Goal: Task Accomplishment & Management: Use online tool/utility

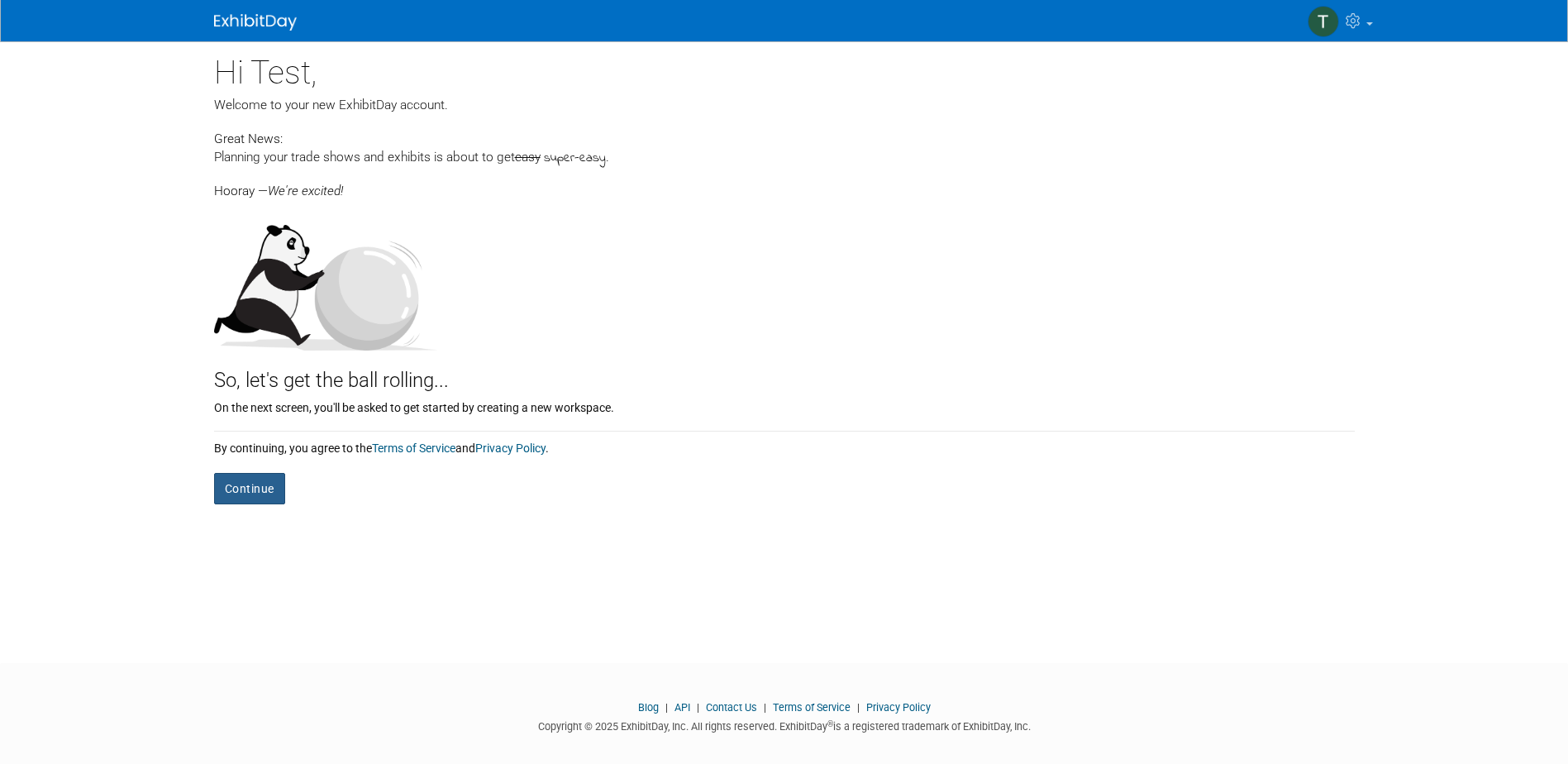
click at [253, 486] on button "Continue" at bounding box center [250, 488] width 71 height 31
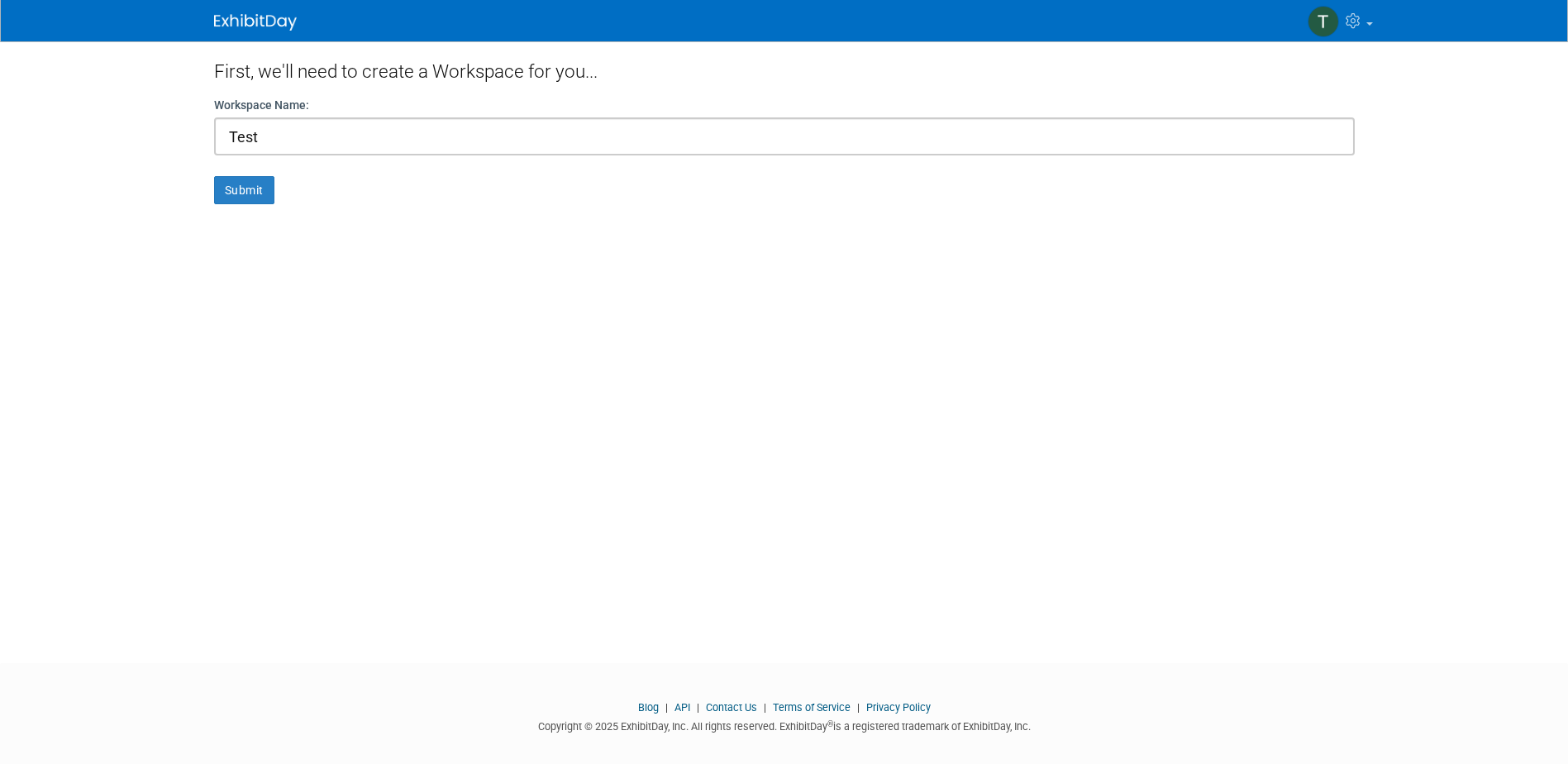
type input "Test"
click at [238, 186] on button "Submit" at bounding box center [245, 190] width 61 height 28
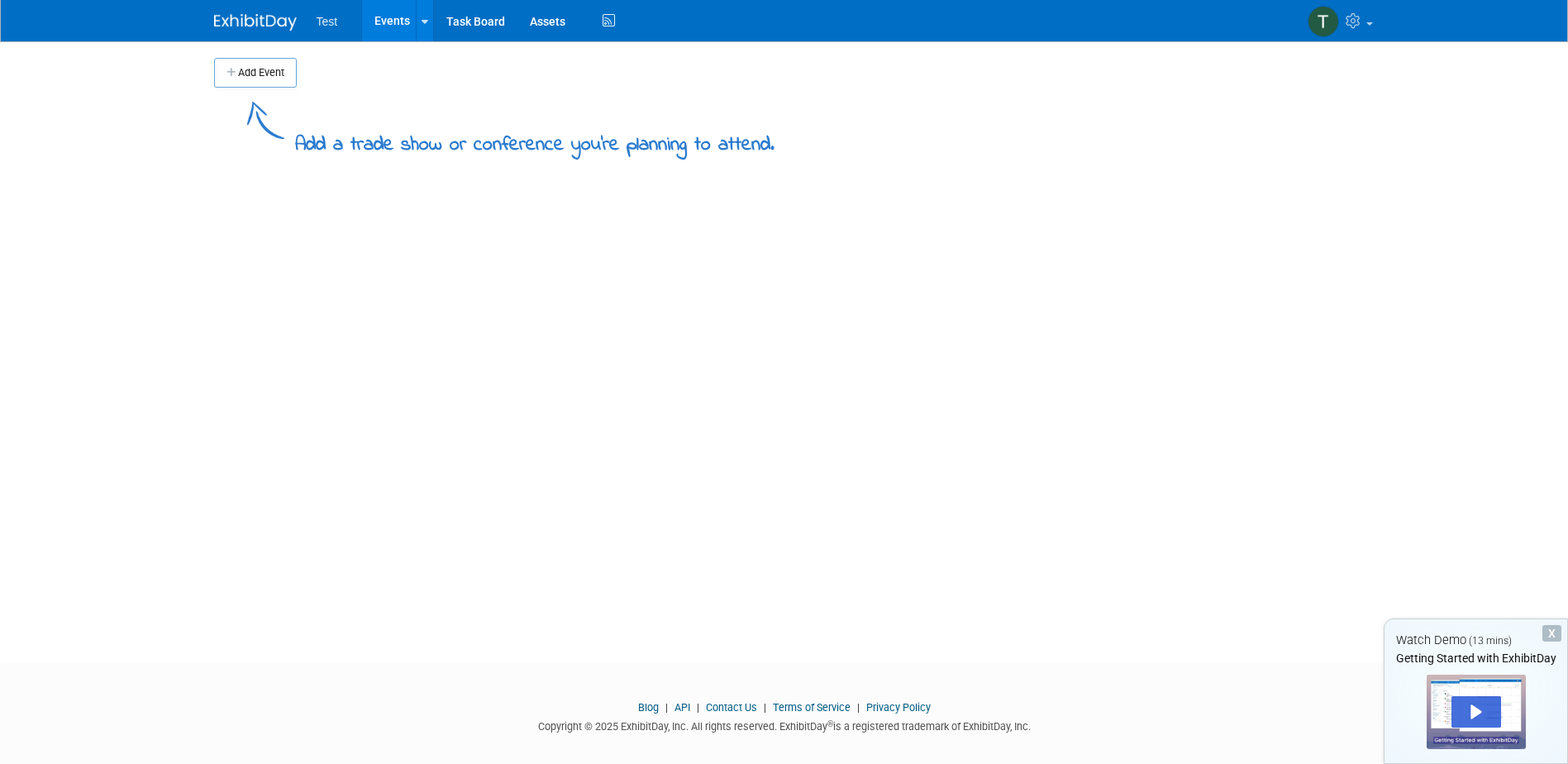
click at [254, 67] on button "Add Event" at bounding box center [255, 73] width 82 height 29
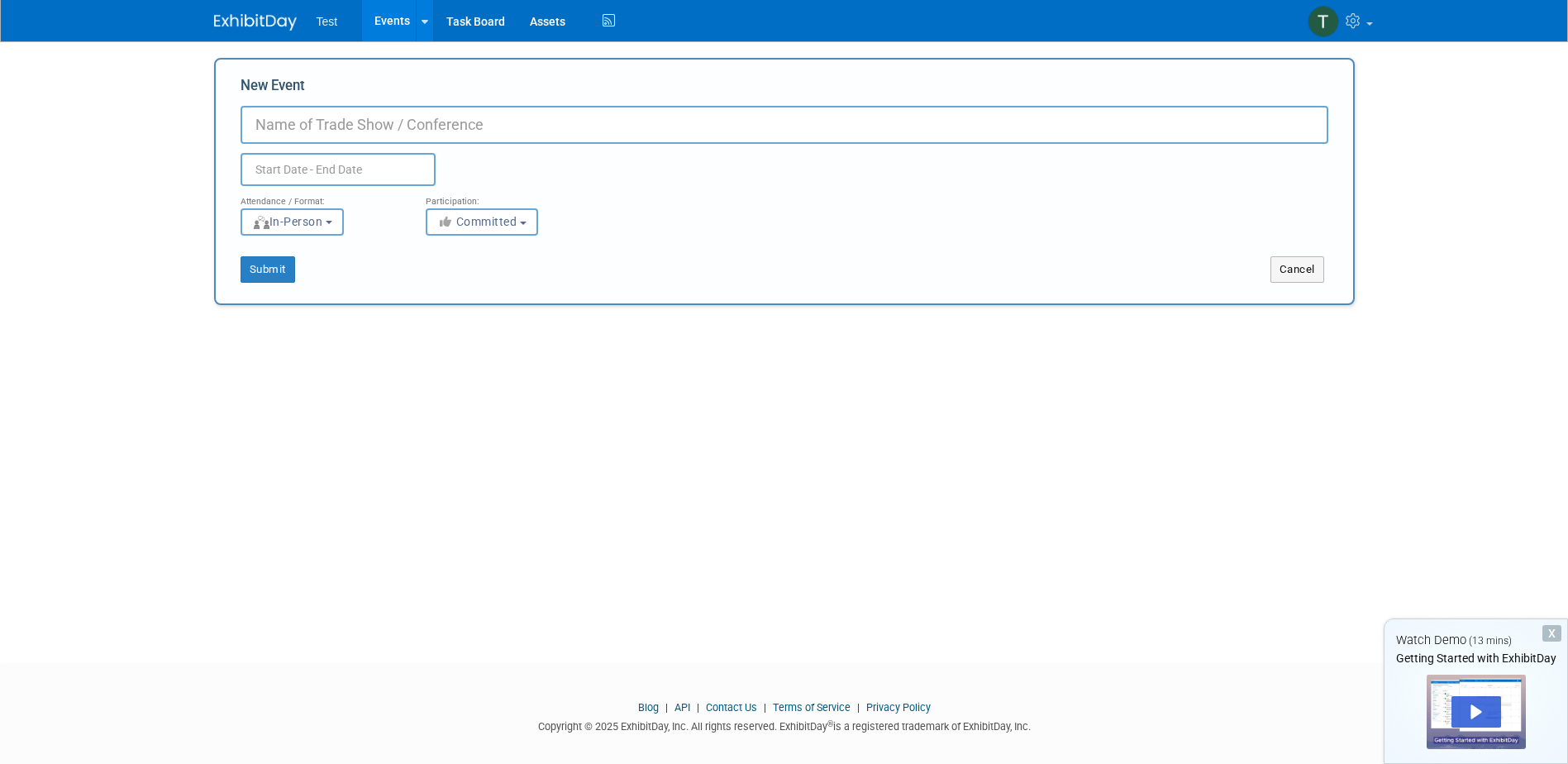
click at [307, 132] on input "New Event" at bounding box center [784, 125] width 1088 height 38
click at [307, 132] on input "Farn" at bounding box center [784, 125] width 1088 height 38
drag, startPoint x: 307, startPoint y: 132, endPoint x: 239, endPoint y: 126, distance: 68.3
click at [240, 126] on input "Farn" at bounding box center [784, 125] width 1088 height 38
type input "Test"
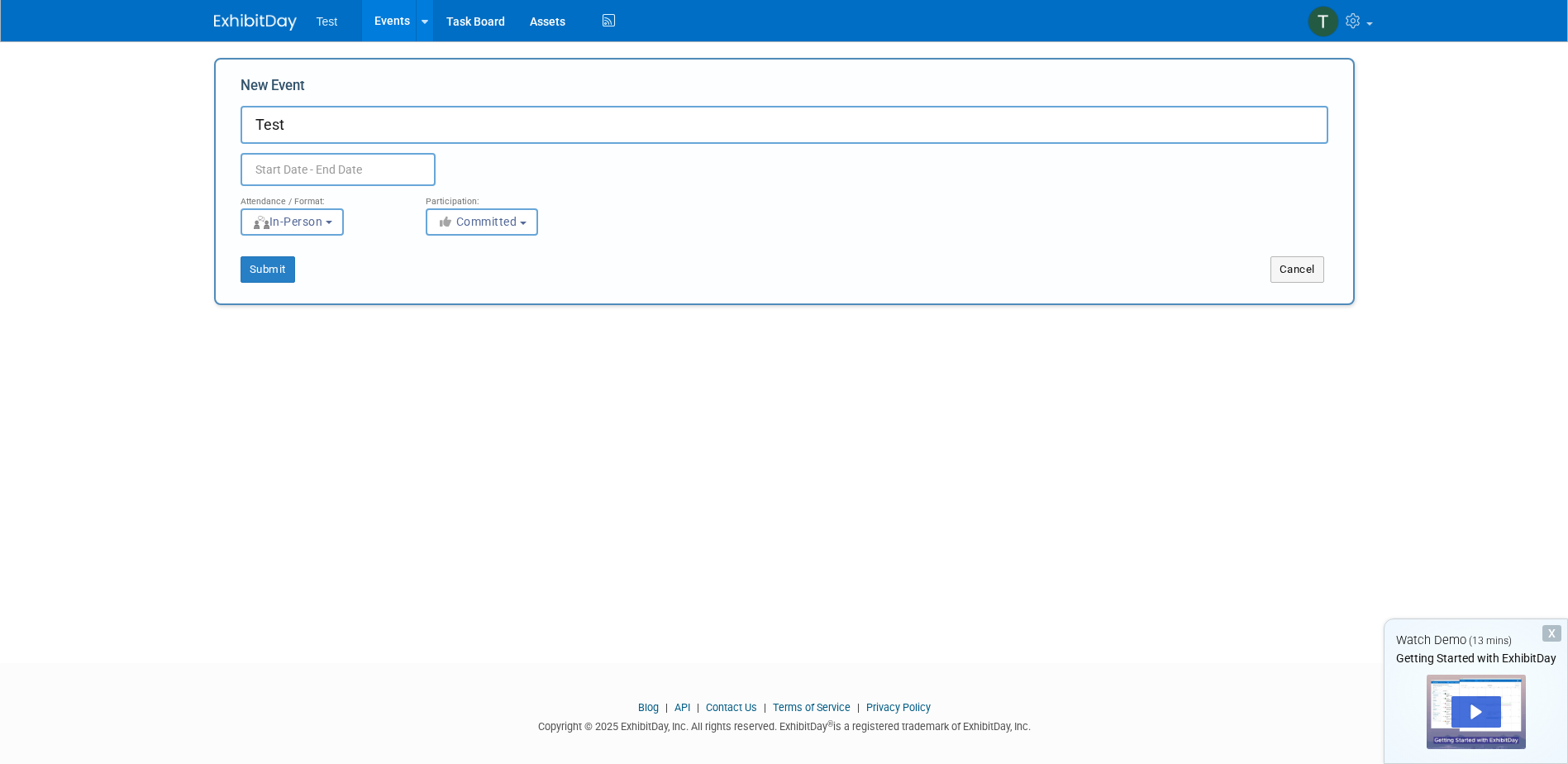
click at [314, 155] on input "text" at bounding box center [337, 169] width 195 height 33
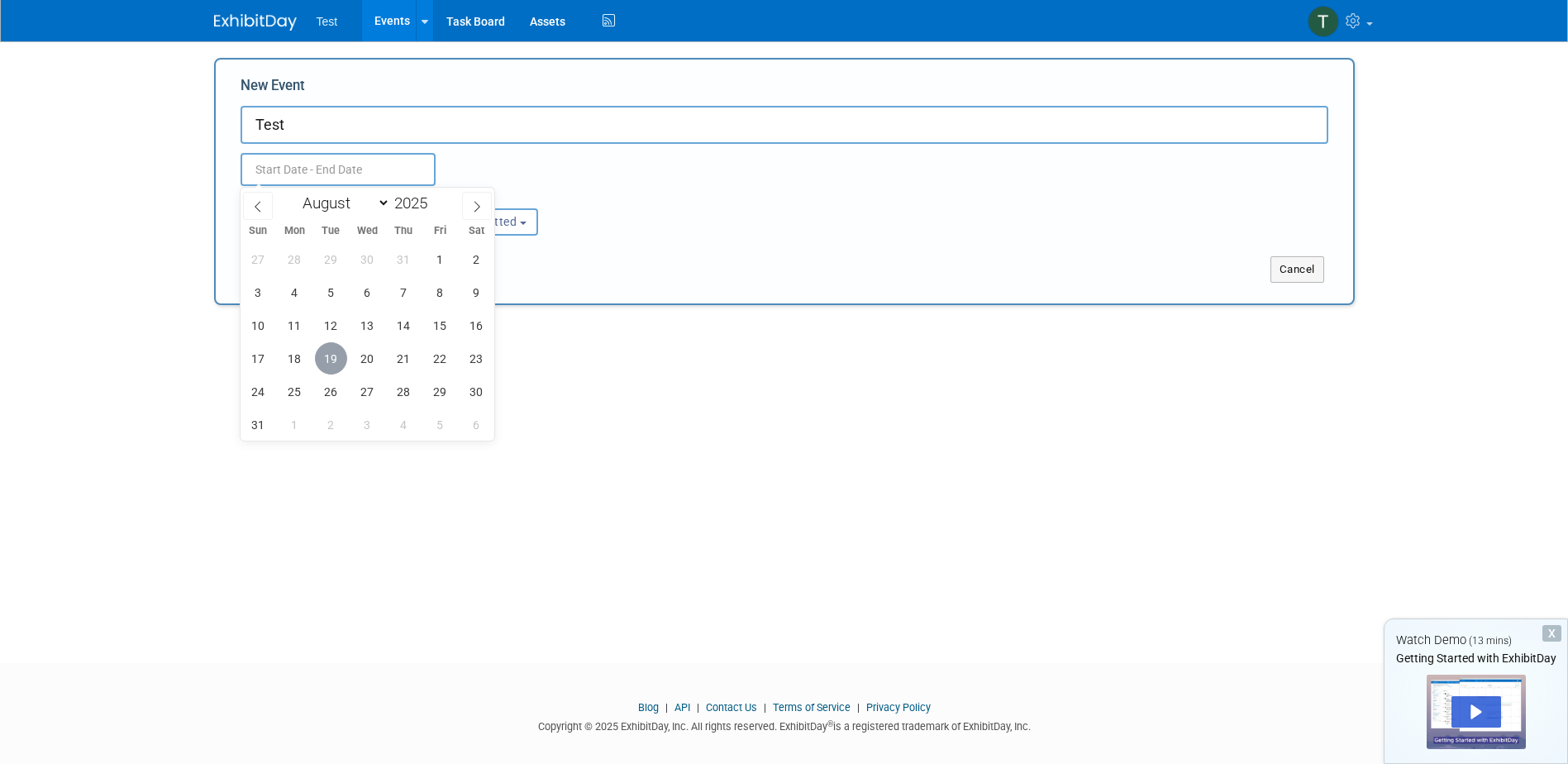
click at [349, 356] on div "27 28 29 30 31 1 2 3 4 5 6 7 8 9 10 11 12 13 14 15 16 17 18 19 20 21 22 23 24 2…" at bounding box center [368, 341] width 255 height 199
click at [364, 358] on span "20" at bounding box center [367, 358] width 32 height 32
click at [375, 366] on span "20" at bounding box center [367, 358] width 32 height 32
type input "[DATE] to [DATE]"
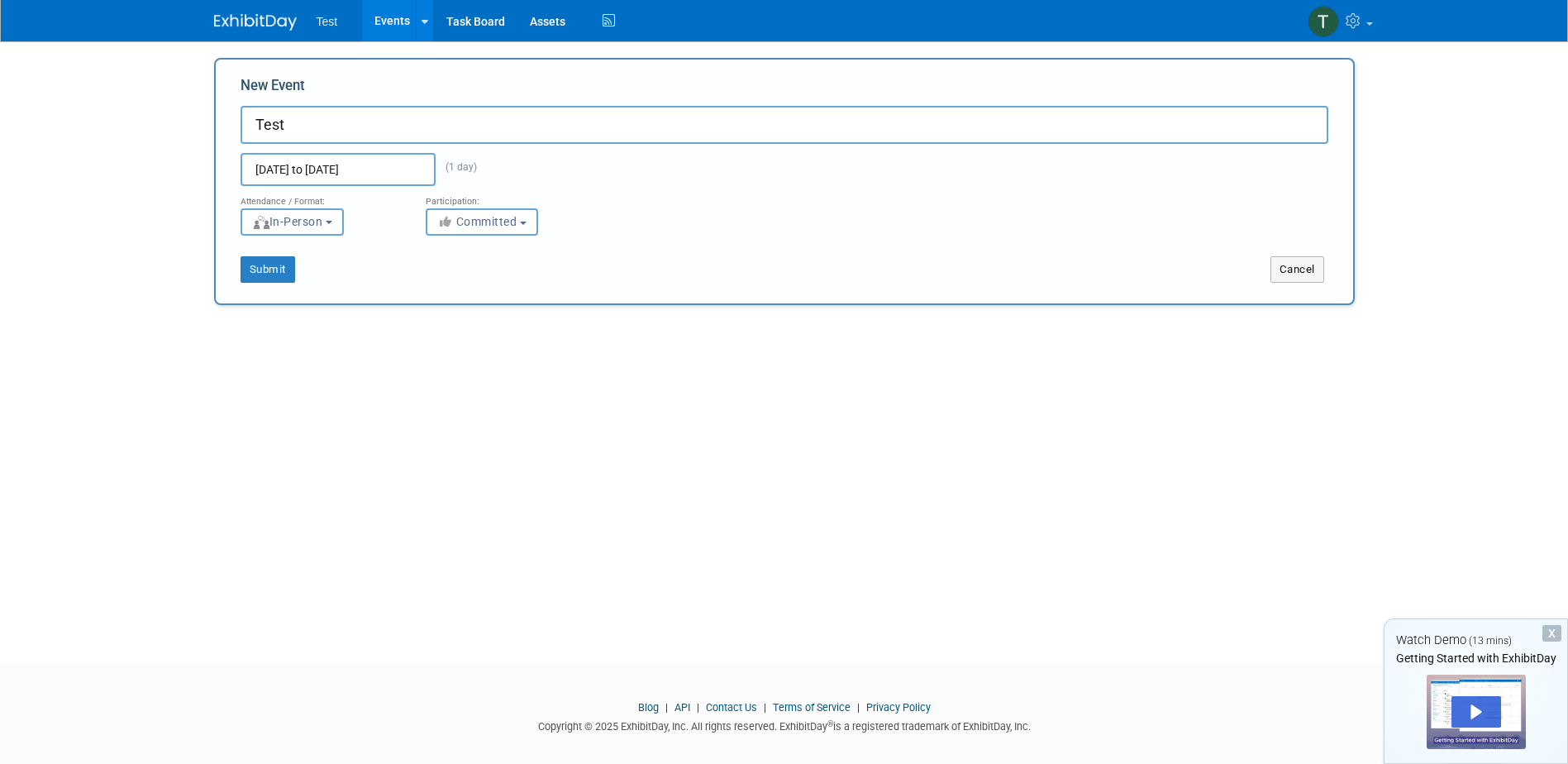
click at [343, 227] on button "In-Person" at bounding box center [291, 221] width 103 height 27
click at [323, 253] on label "In-Person" at bounding box center [297, 257] width 96 height 23
click at [256, 253] on input "In-Person" at bounding box center [251, 257] width 10 height 10
click at [697, 247] on div "Submit Cancel" at bounding box center [784, 259] width 1113 height 47
click at [269, 269] on button "Submit" at bounding box center [267, 269] width 55 height 26
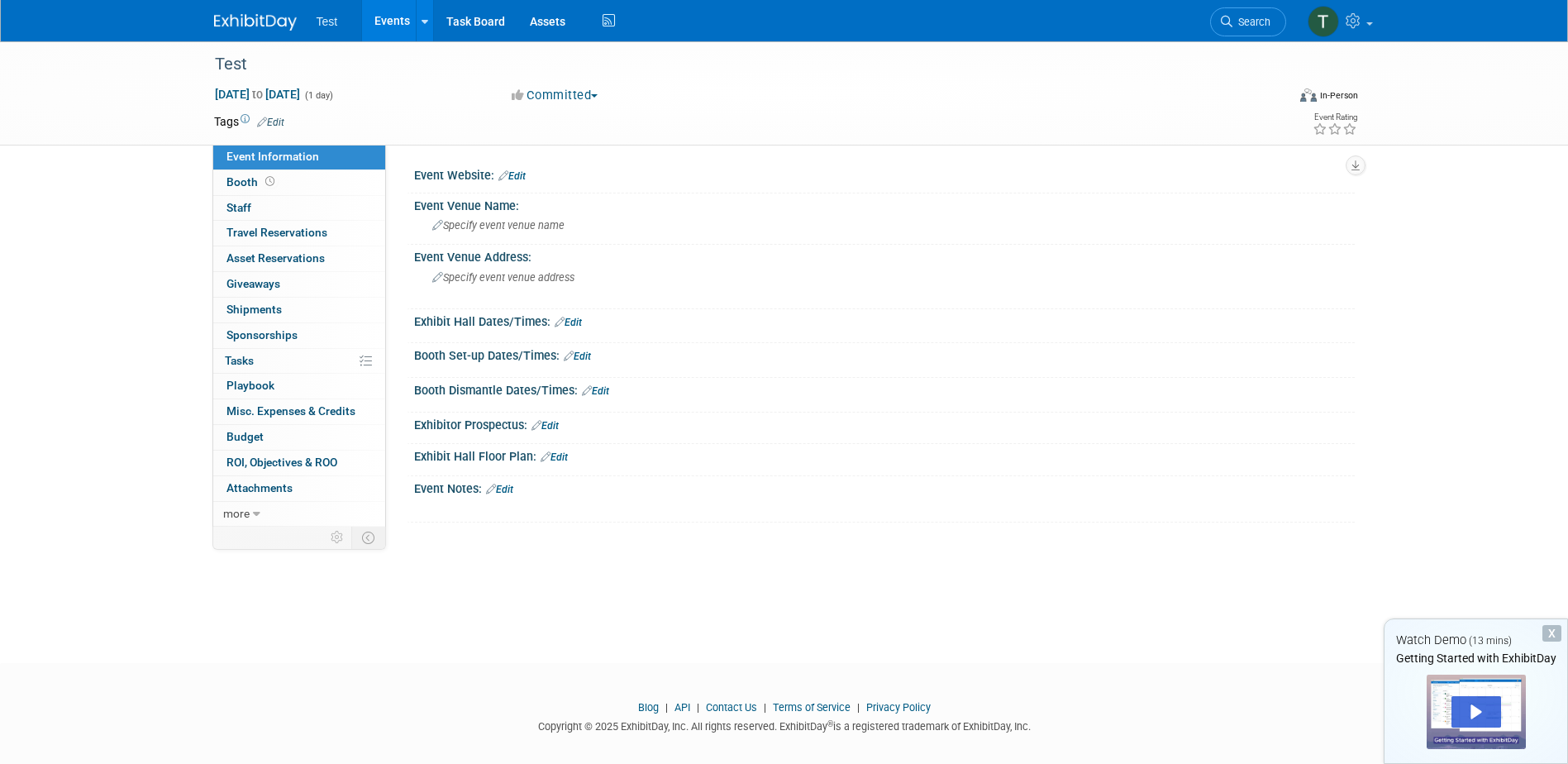
click at [241, 204] on span "Staff 0" at bounding box center [238, 207] width 25 height 13
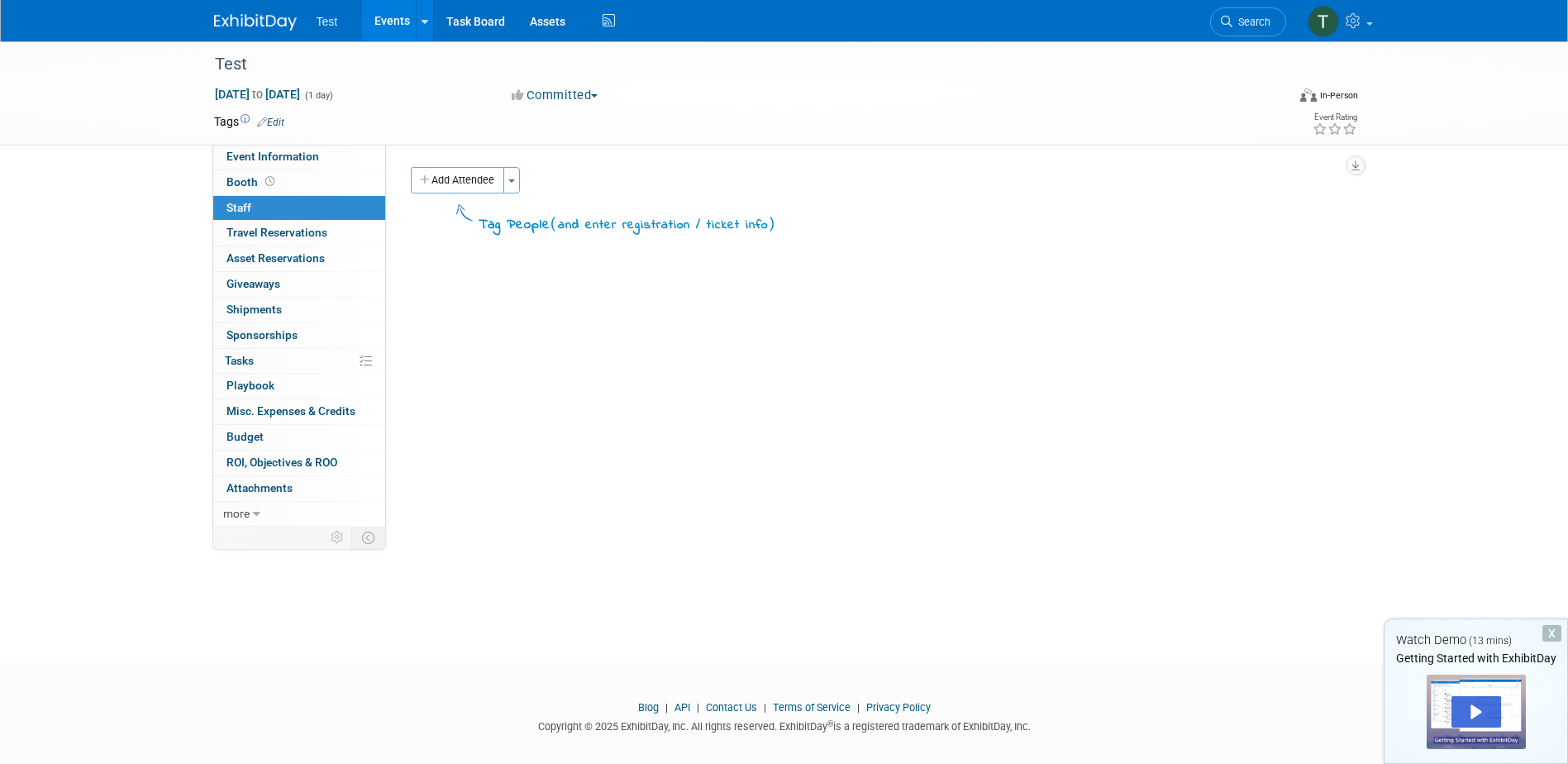
click at [245, 181] on span "Booth" at bounding box center [252, 181] width 51 height 13
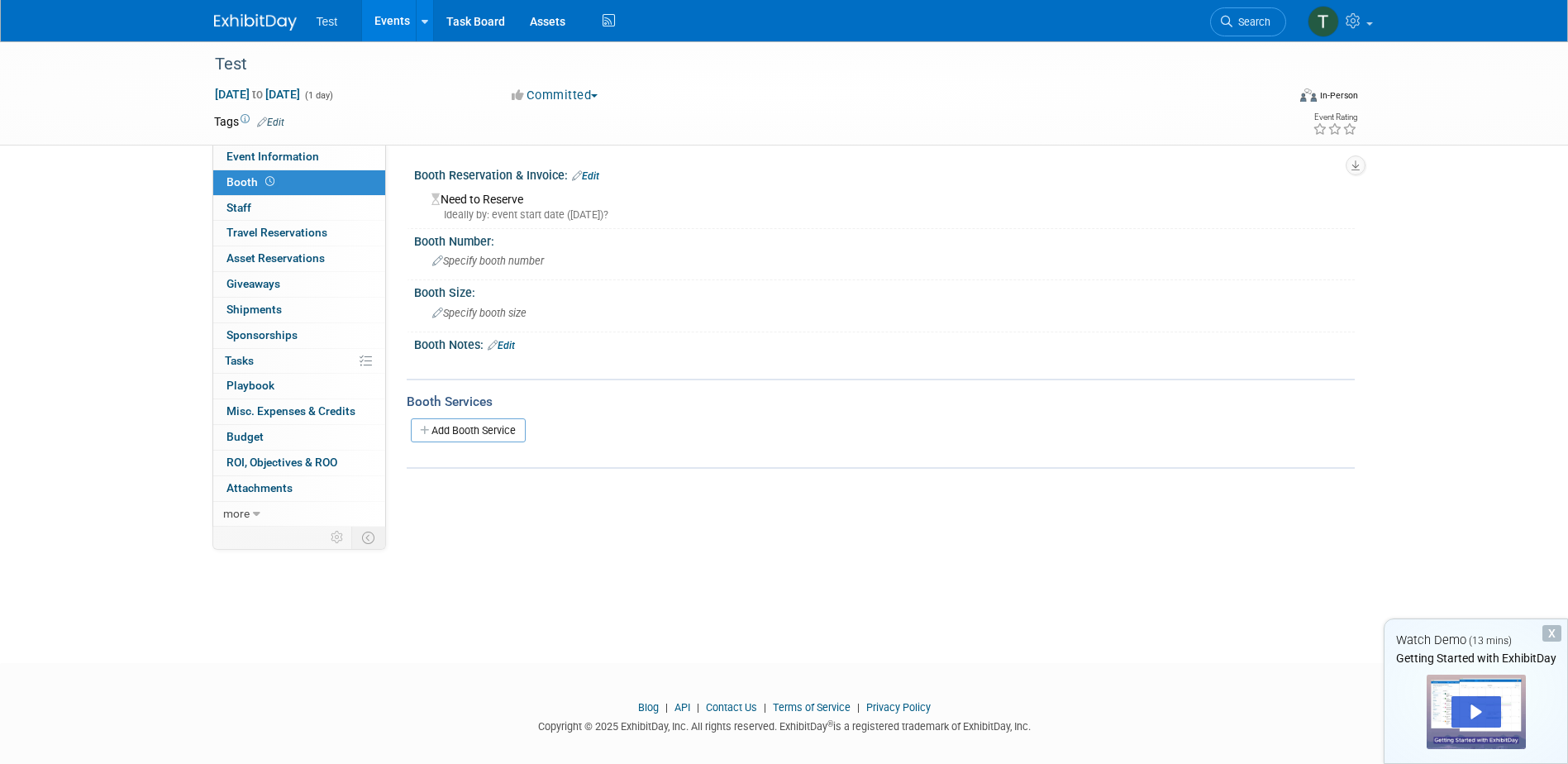
click at [245, 167] on link "Event Information" at bounding box center [299, 157] width 172 height 25
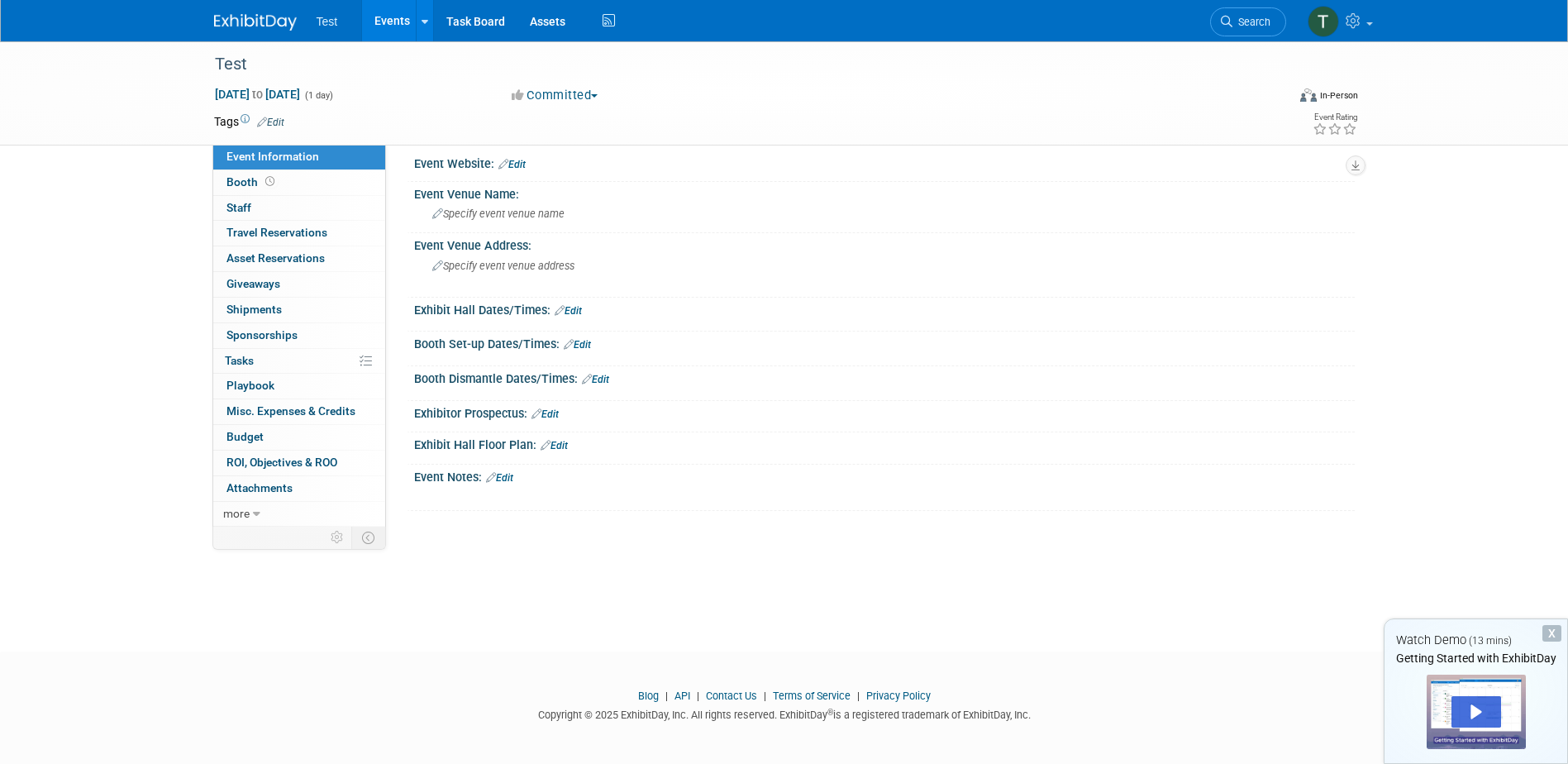
scroll to position [15, 0]
click at [238, 178] on span "Booth" at bounding box center [252, 181] width 51 height 13
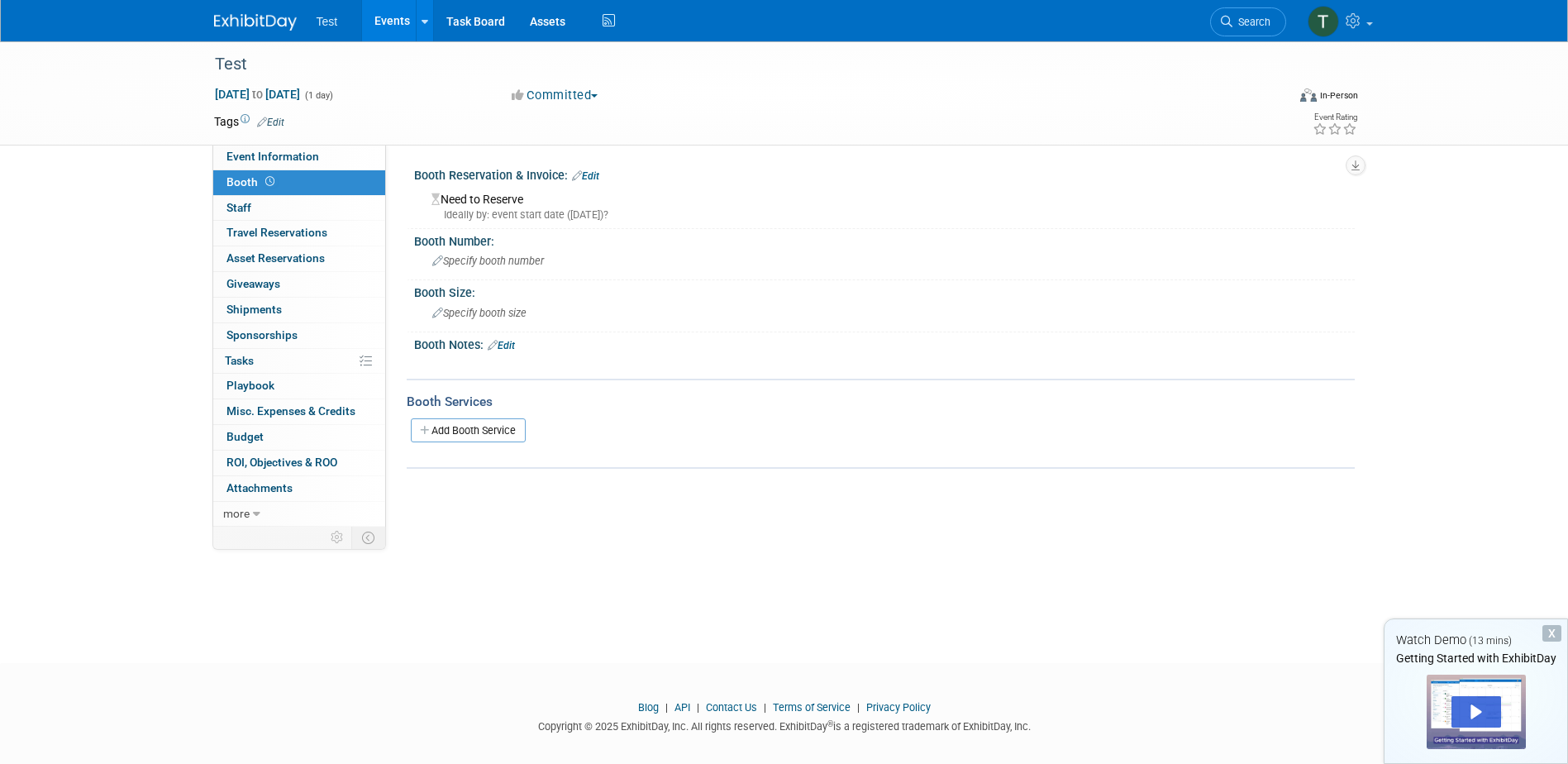
click at [252, 214] on link "0 Staff 0" at bounding box center [299, 208] width 172 height 25
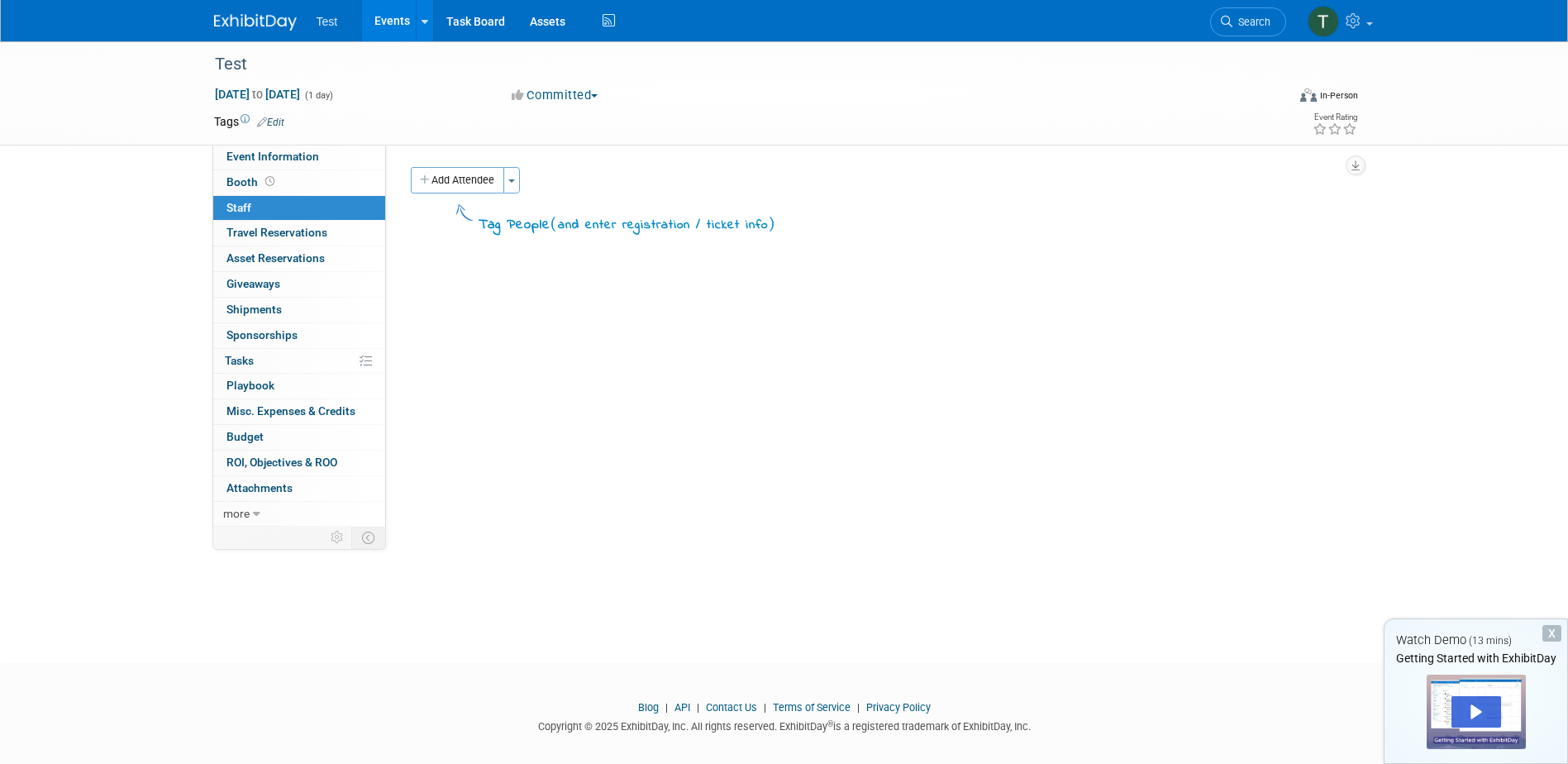
click at [260, 236] on span "Travel Reservations 0" at bounding box center [277, 232] width 101 height 13
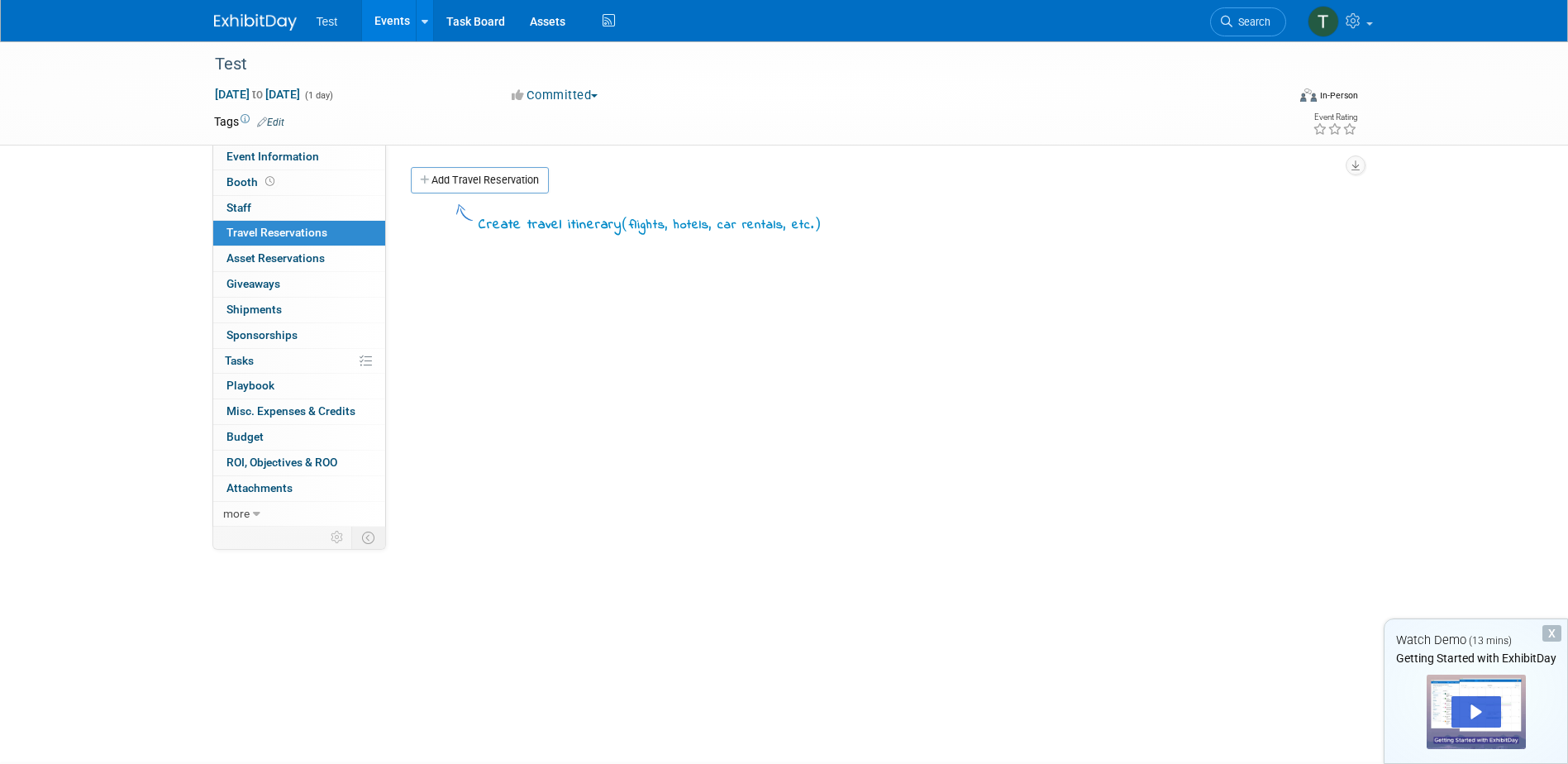
click at [257, 164] on link "Event Information" at bounding box center [299, 157] width 172 height 25
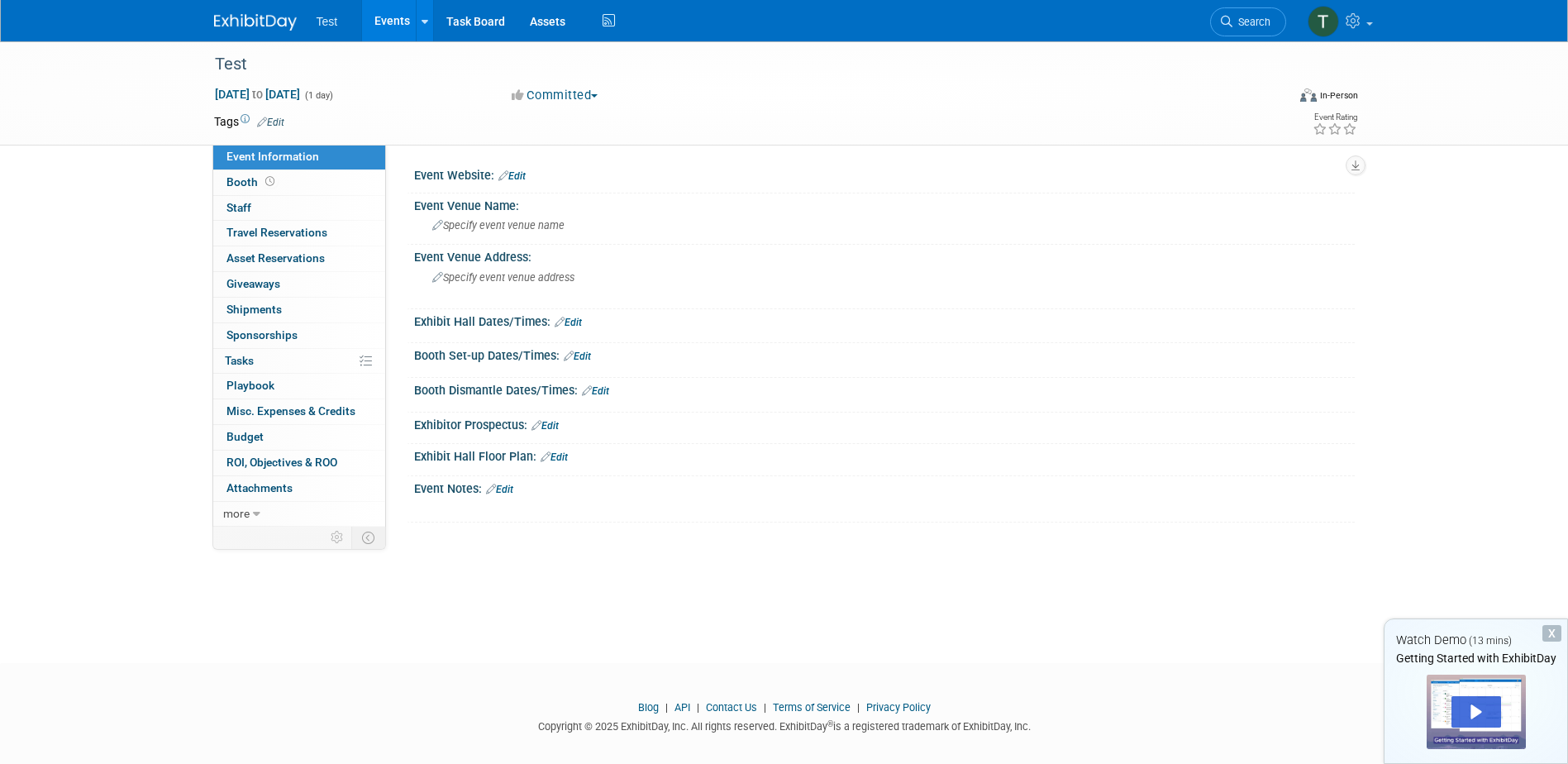
click at [265, 513] on link "more" at bounding box center [299, 513] width 172 height 25
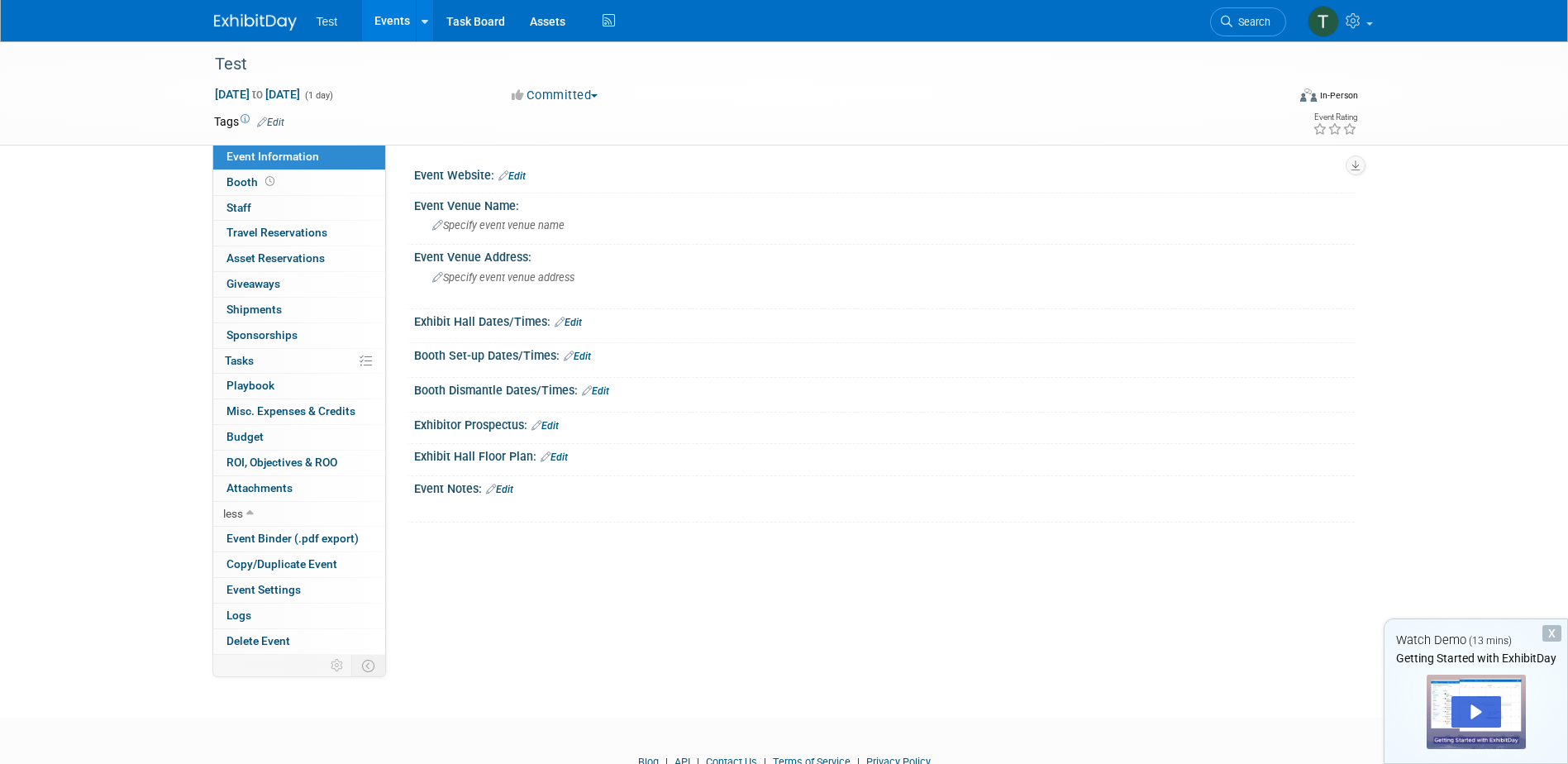
click at [257, 213] on link "0 Staff 0" at bounding box center [299, 208] width 172 height 25
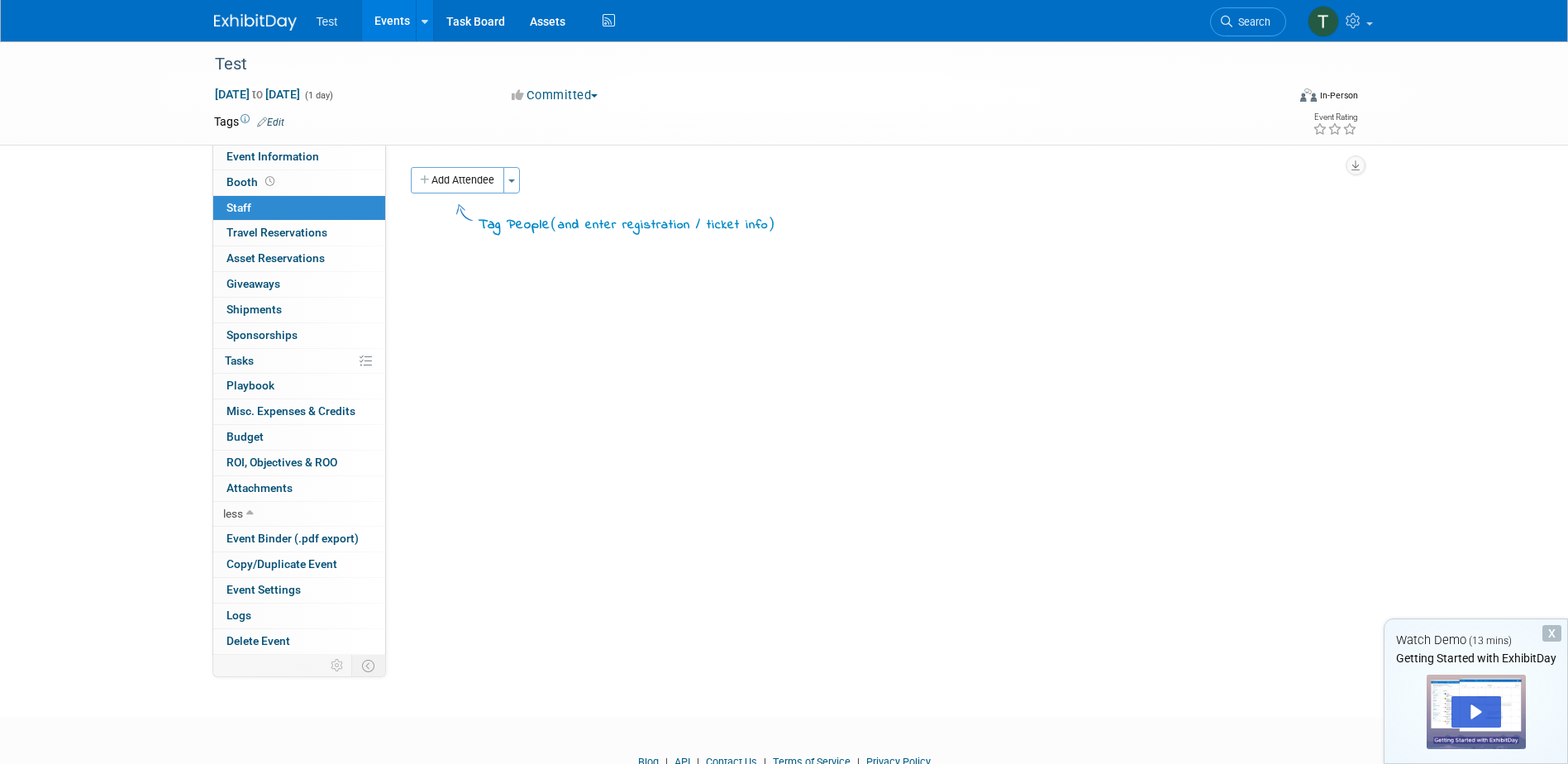
click at [254, 227] on span "Travel Reservations 0" at bounding box center [277, 232] width 101 height 13
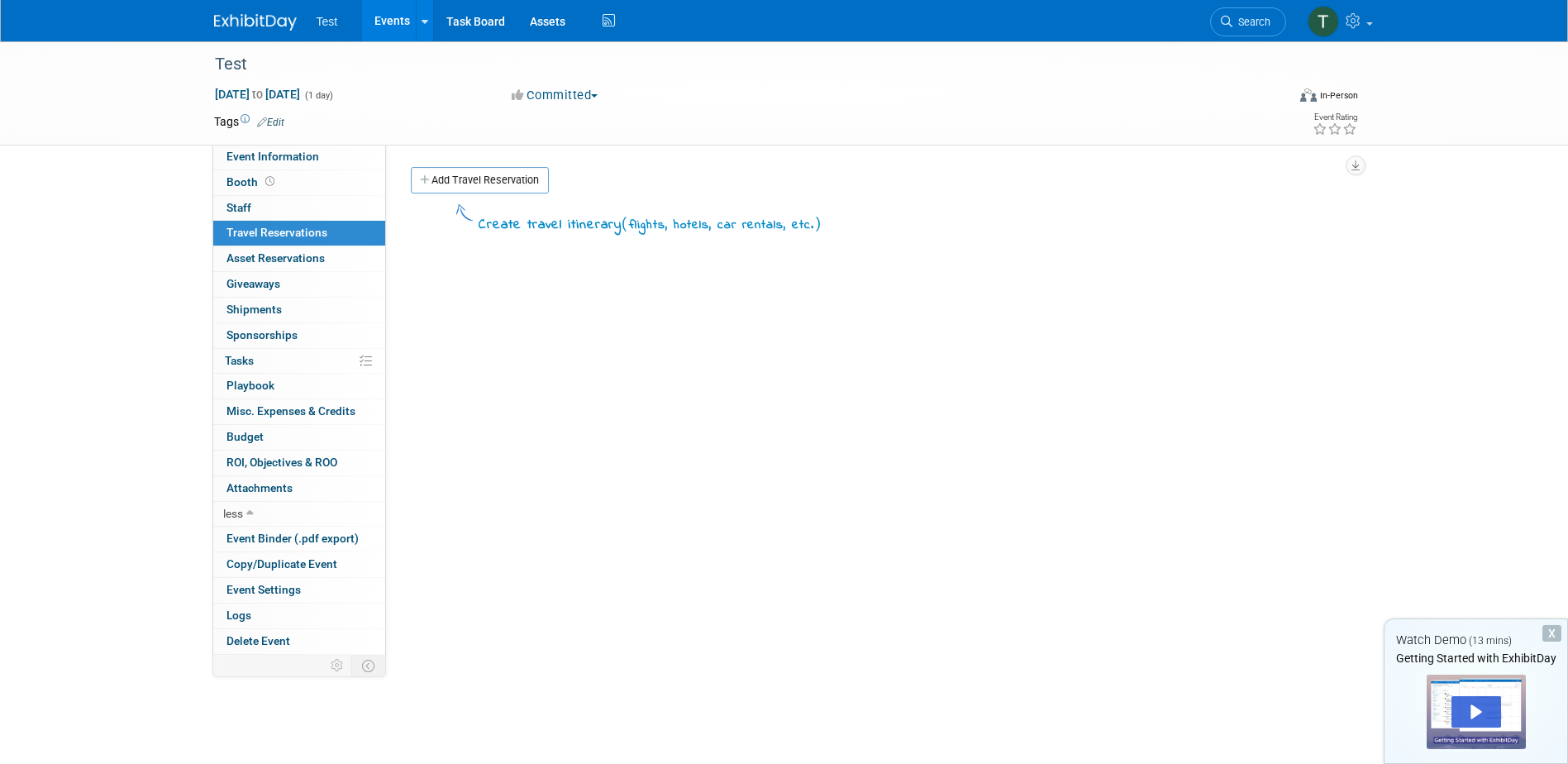
click at [247, 259] on span "Asset Reservations 0" at bounding box center [275, 258] width 98 height 13
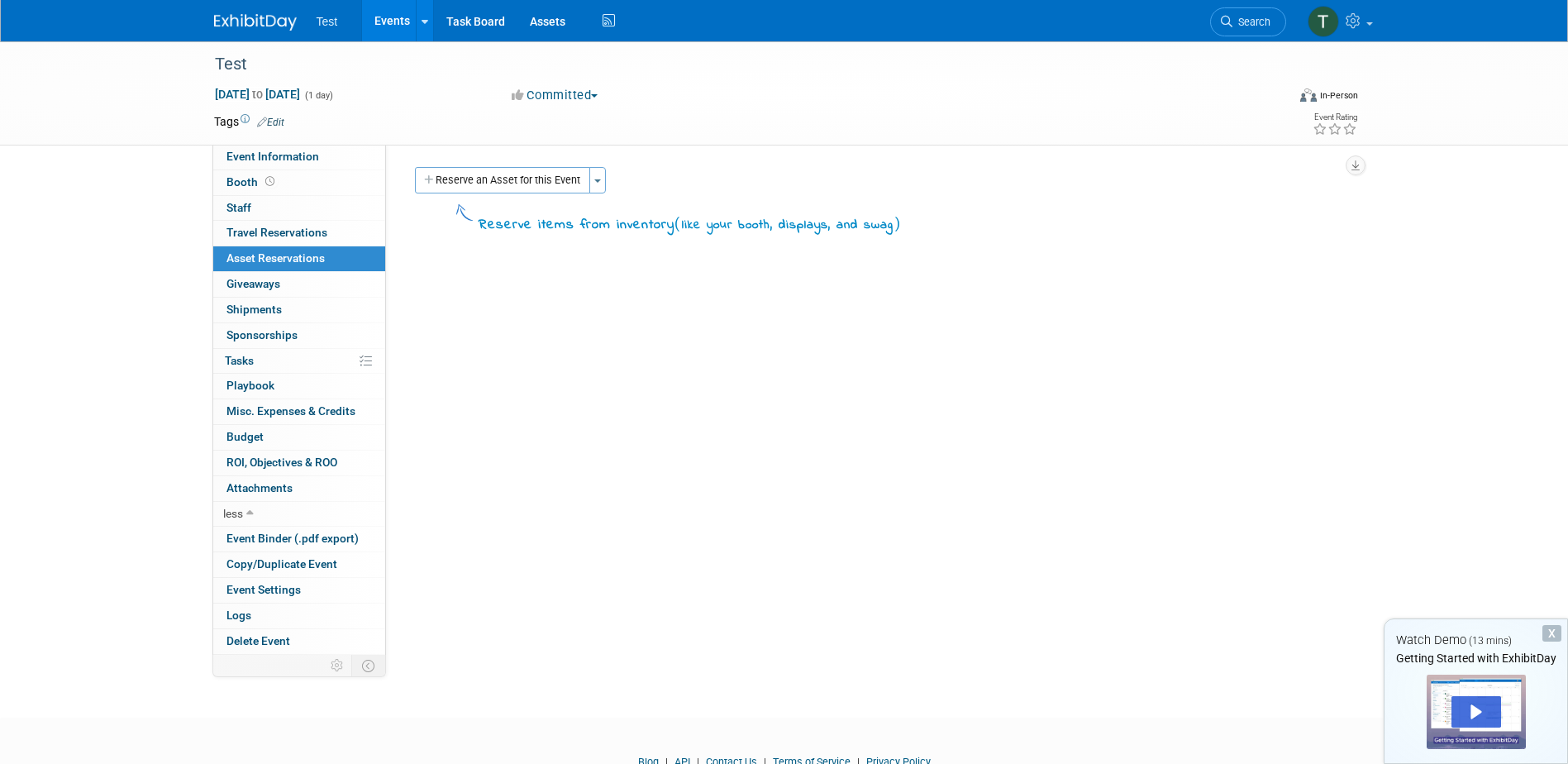
click at [251, 290] on span "Giveaways 0" at bounding box center [253, 283] width 54 height 13
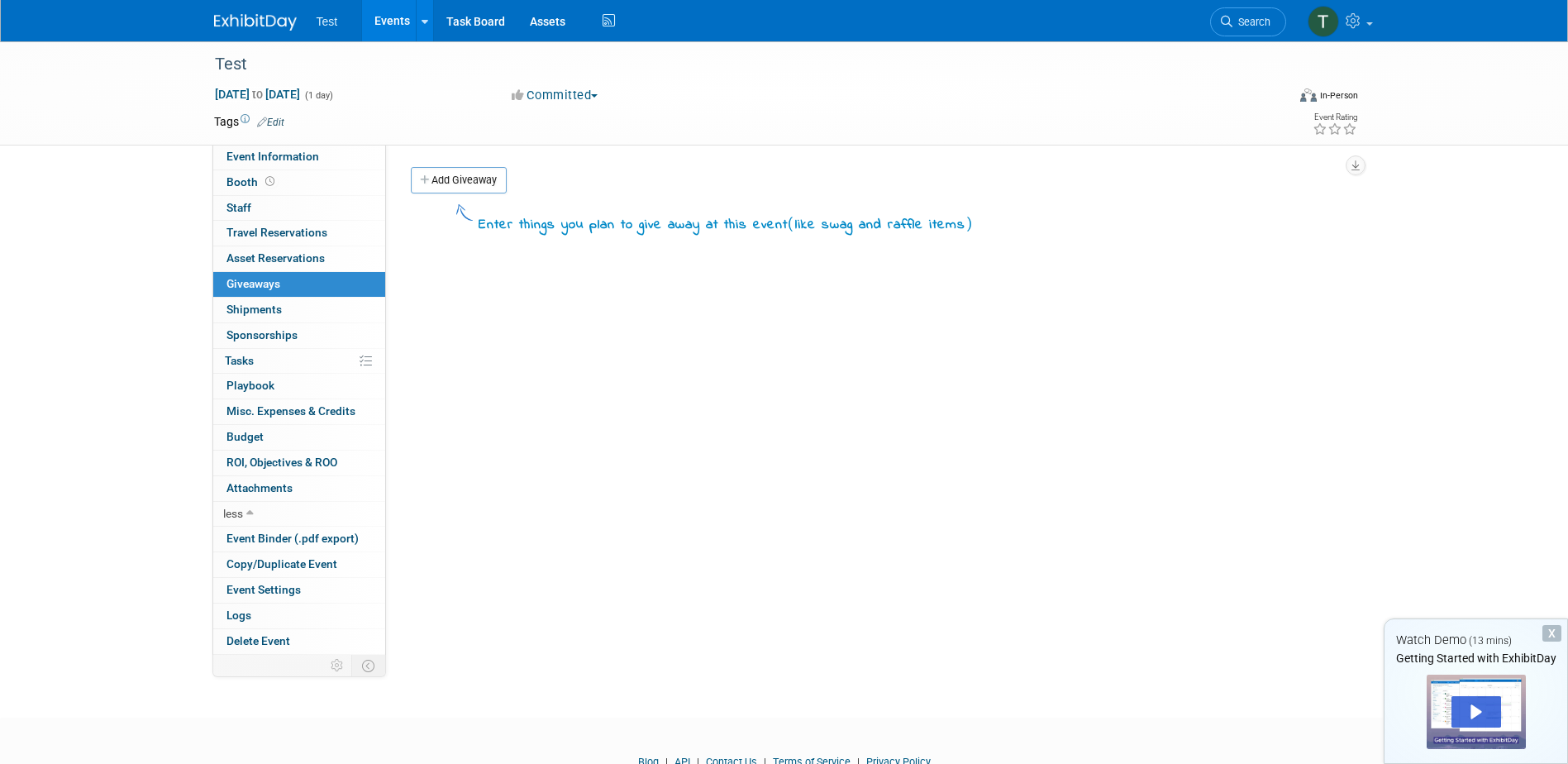
click at [252, 314] on span "Shipments 0" at bounding box center [254, 309] width 56 height 13
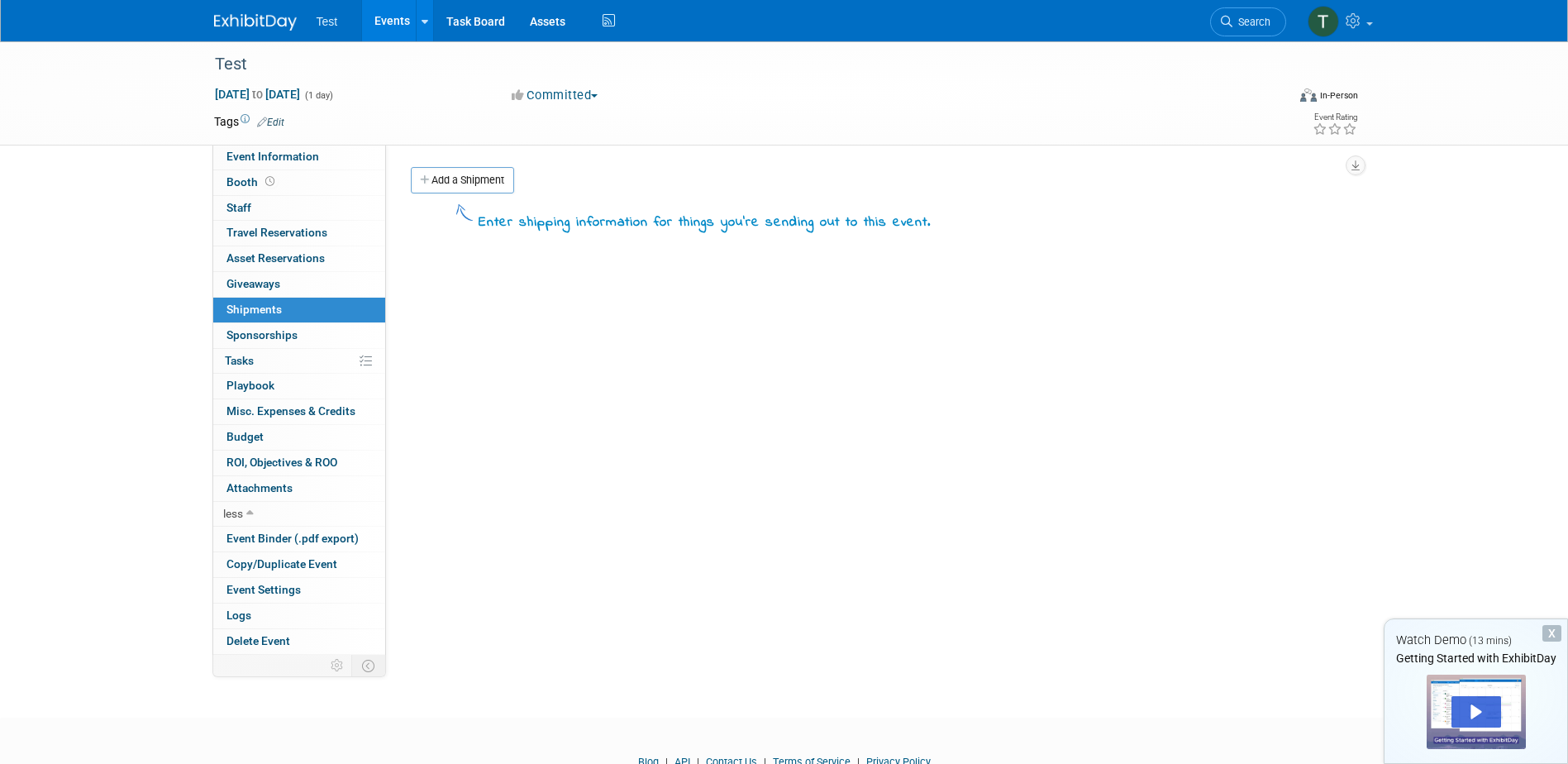
click at [255, 332] on span "Sponsorships 0" at bounding box center [262, 334] width 71 height 13
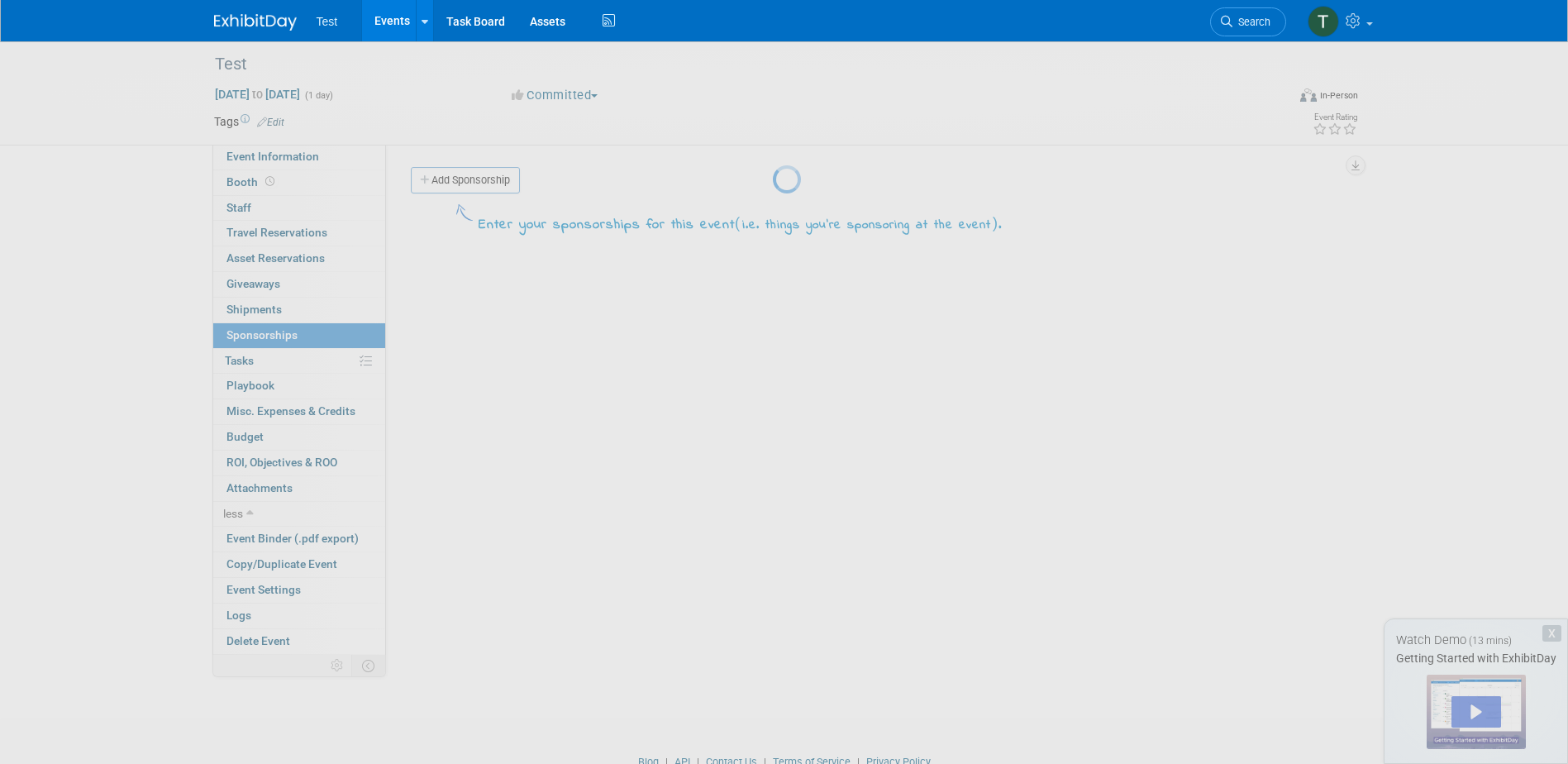
click at [773, 186] on div at bounding box center [784, 382] width 23 height 764
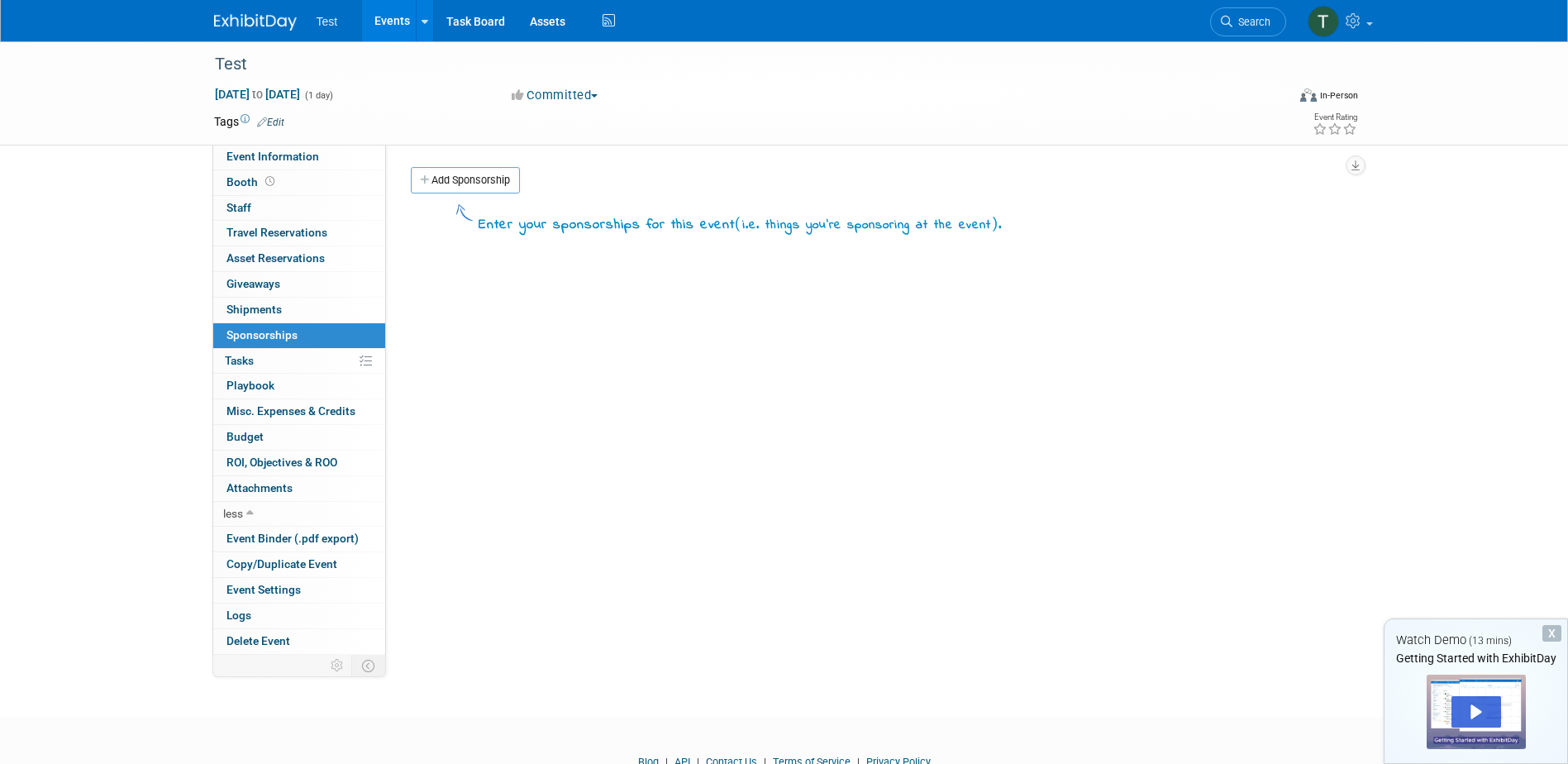
click at [447, 182] on link "Add Sponsorship" at bounding box center [466, 180] width 109 height 26
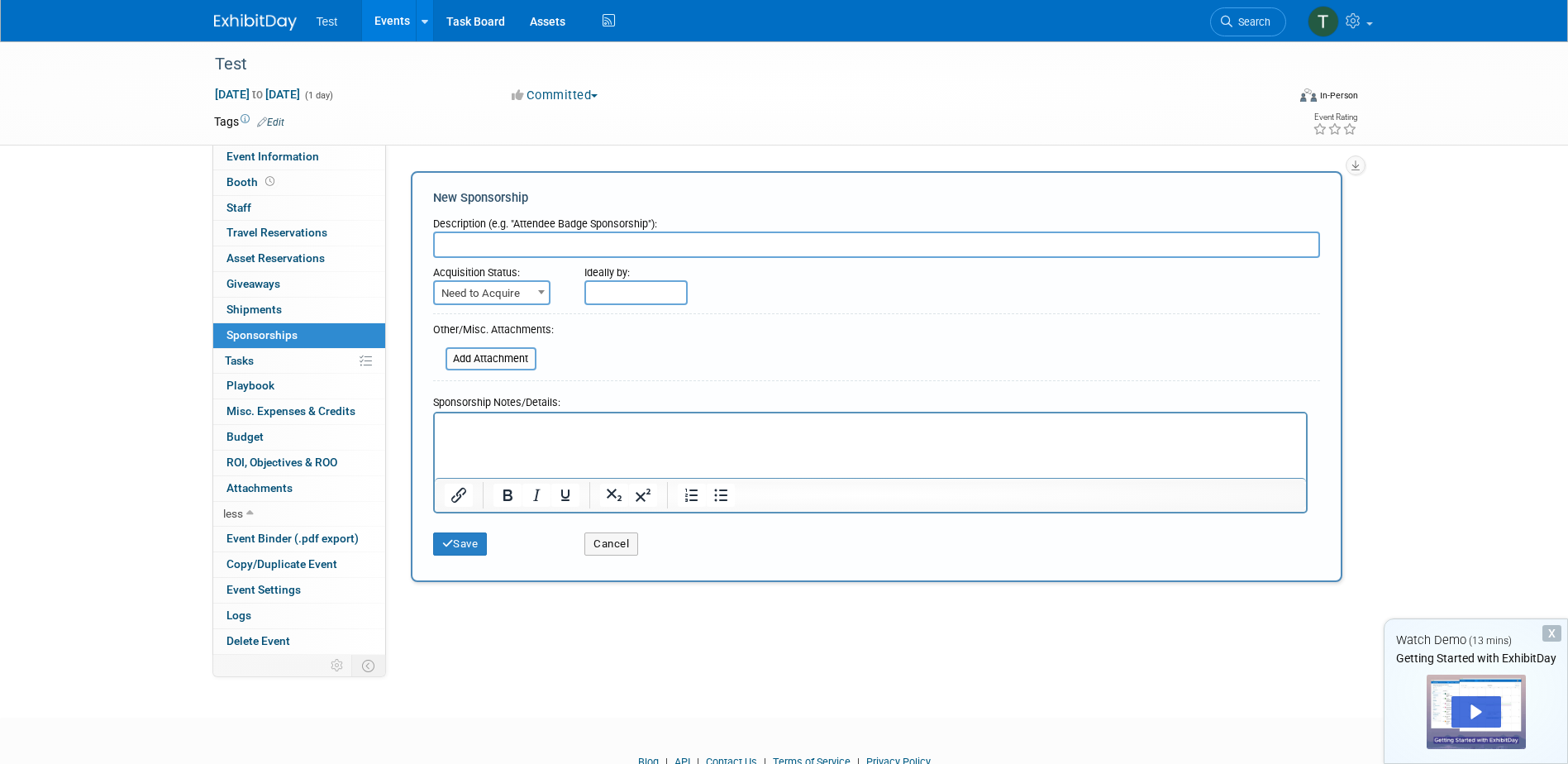
click at [264, 492] on span "Attachments 0" at bounding box center [259, 487] width 66 height 13
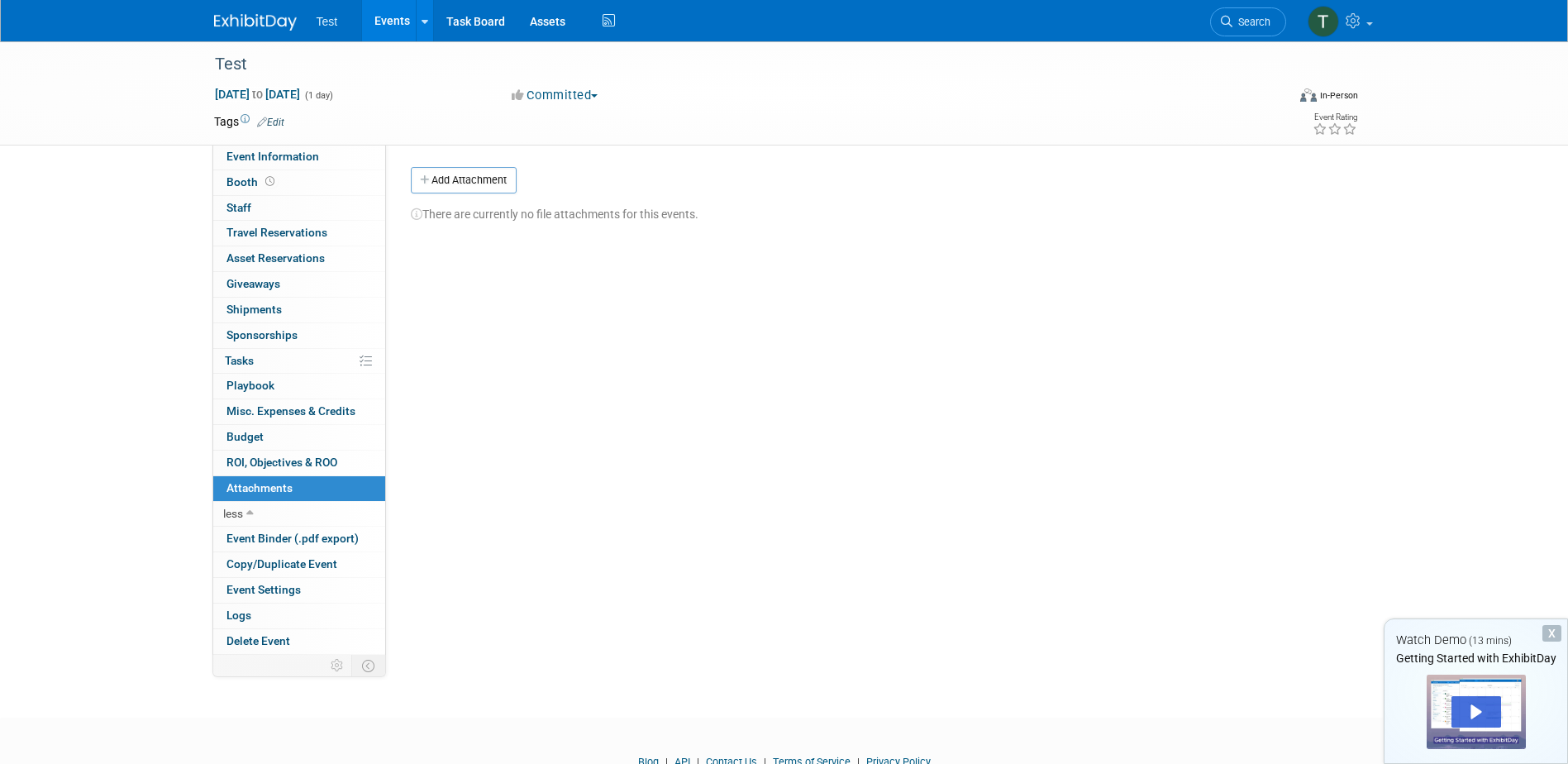
click at [246, 617] on span "Logs" at bounding box center [238, 614] width 25 height 13
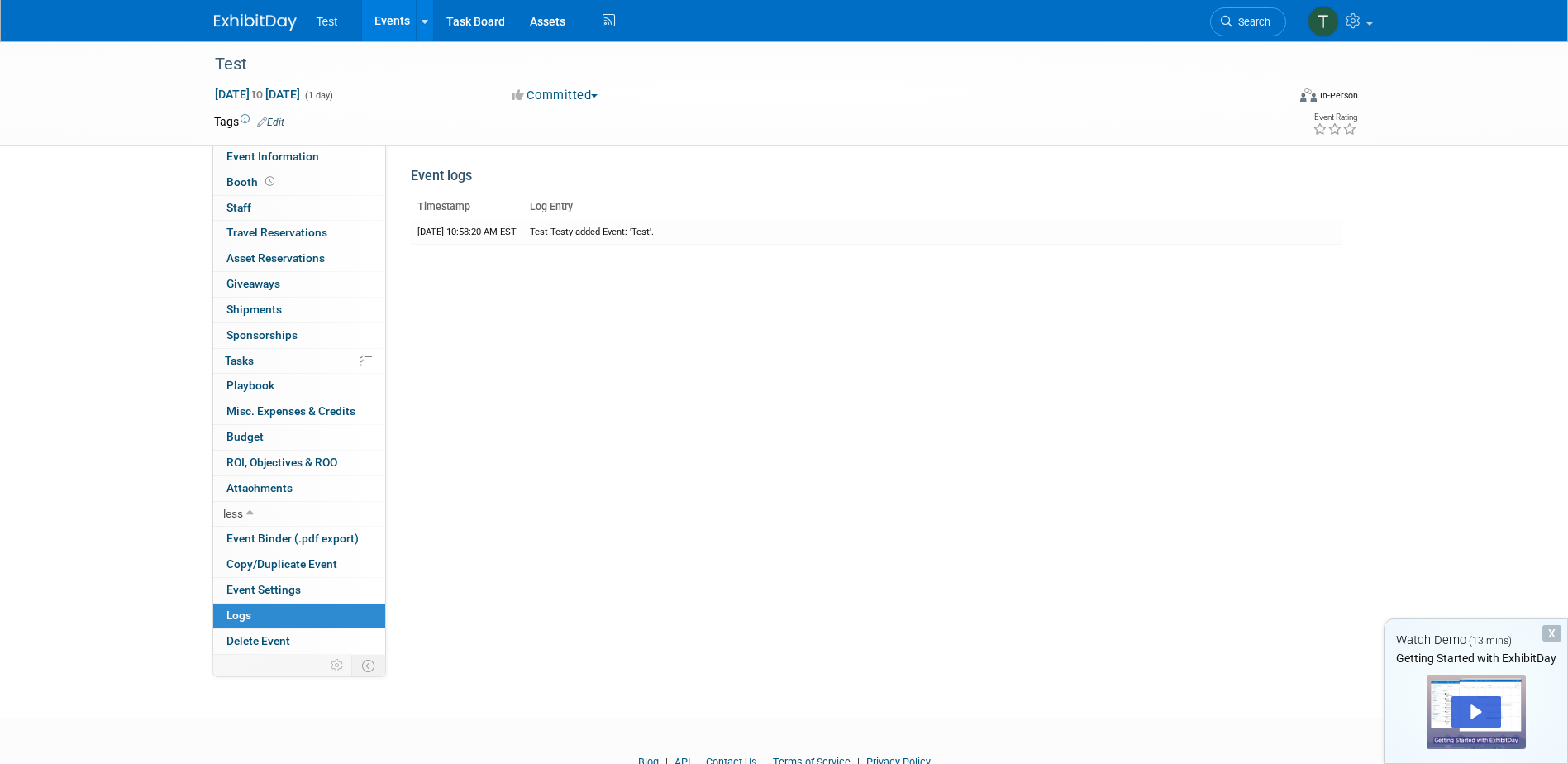
click at [256, 587] on span "Event Settings" at bounding box center [264, 589] width 75 height 13
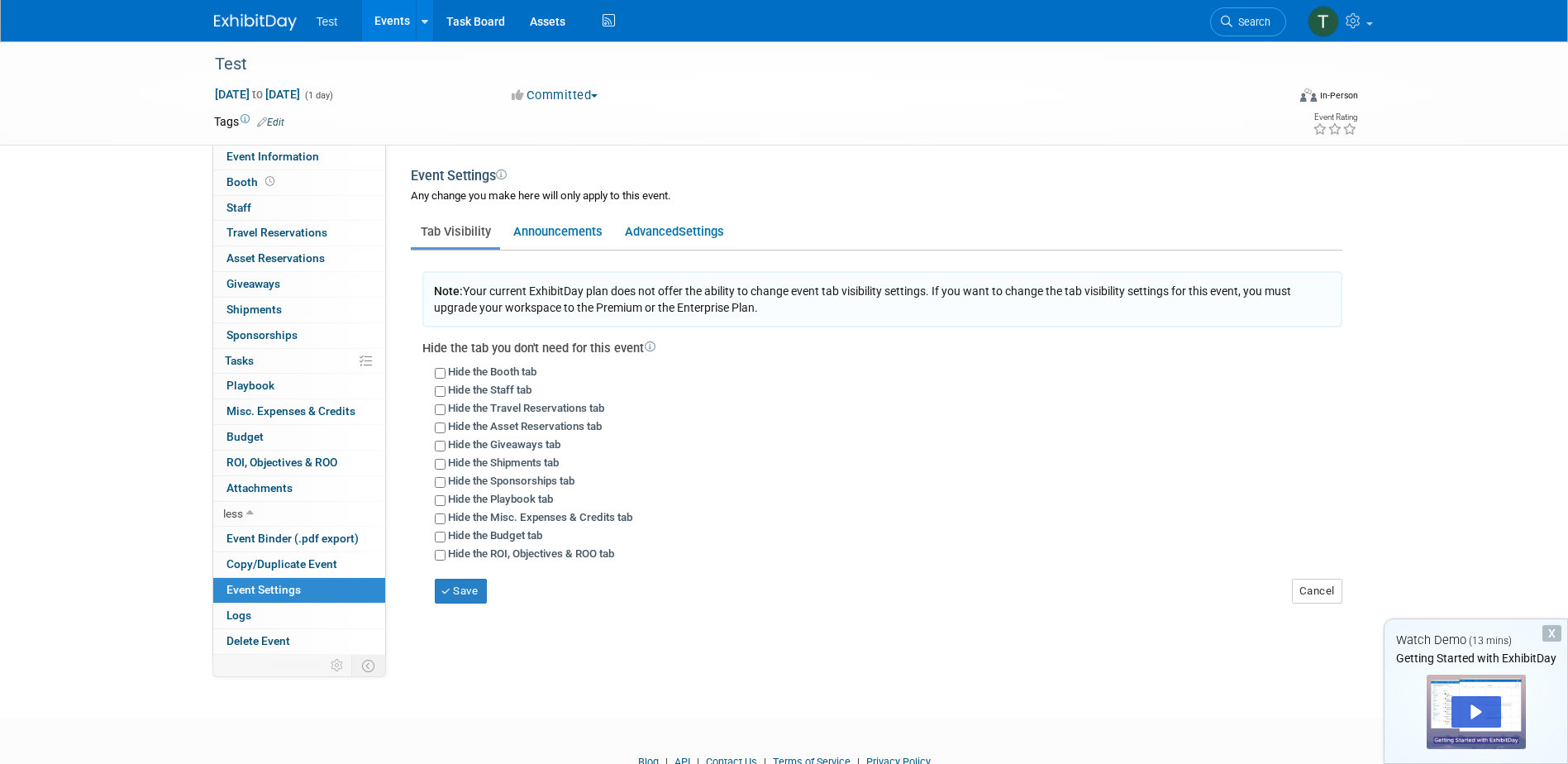
click at [271, 279] on span "Giveaways 0" at bounding box center [253, 283] width 54 height 13
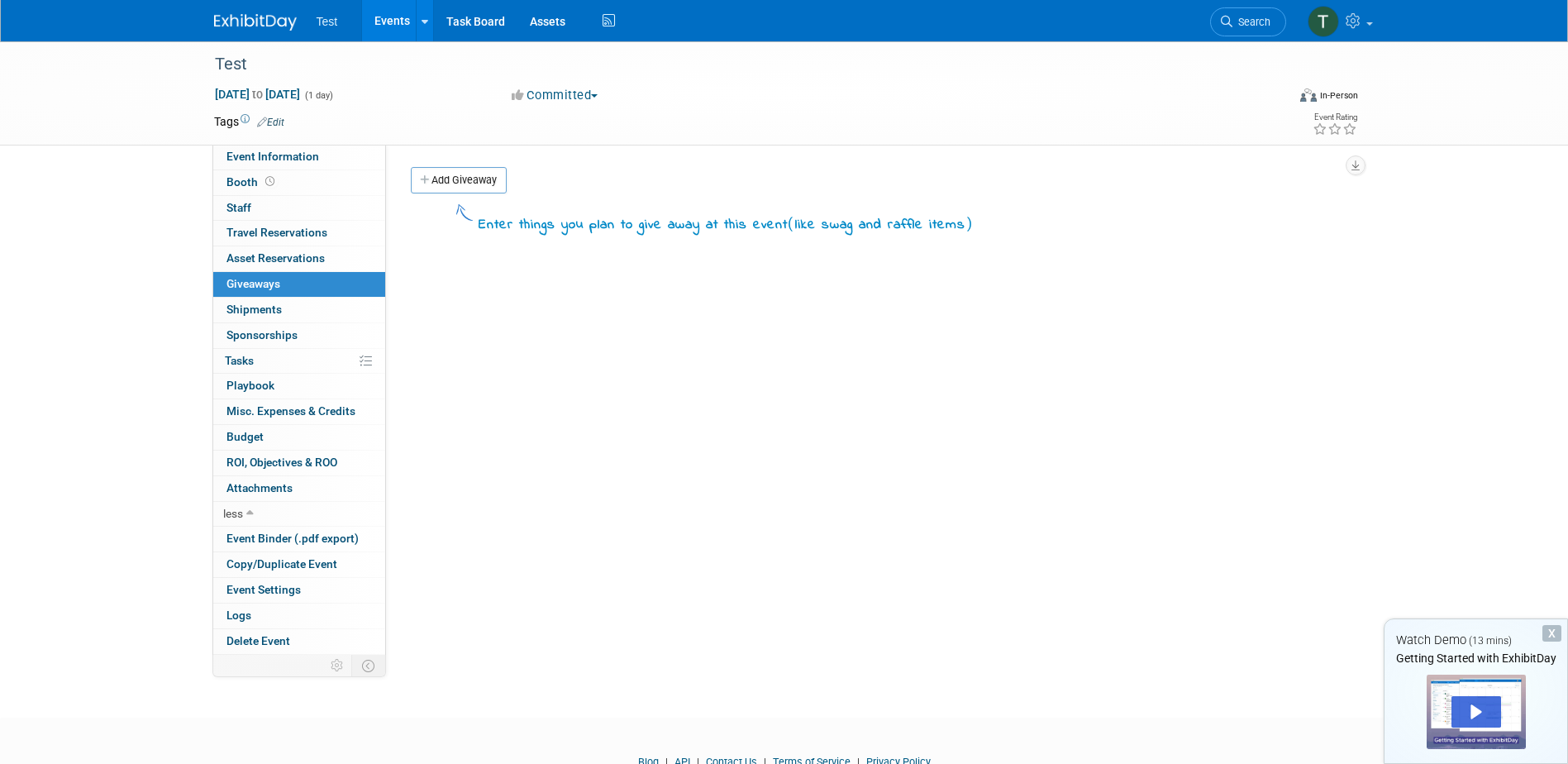
click at [271, 208] on link "0 Staff 0" at bounding box center [299, 208] width 172 height 25
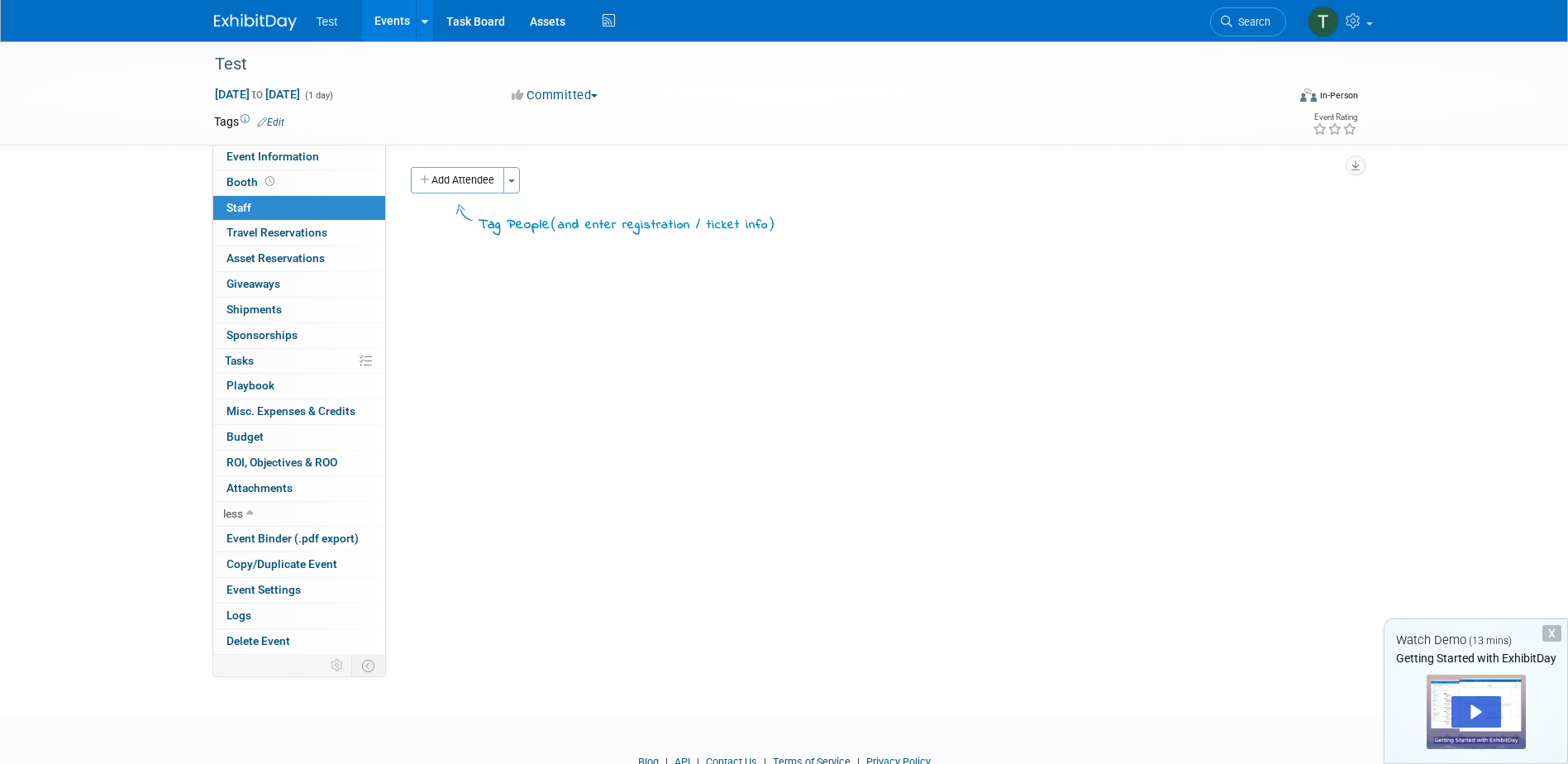
click at [275, 186] on span "Booth" at bounding box center [252, 181] width 51 height 13
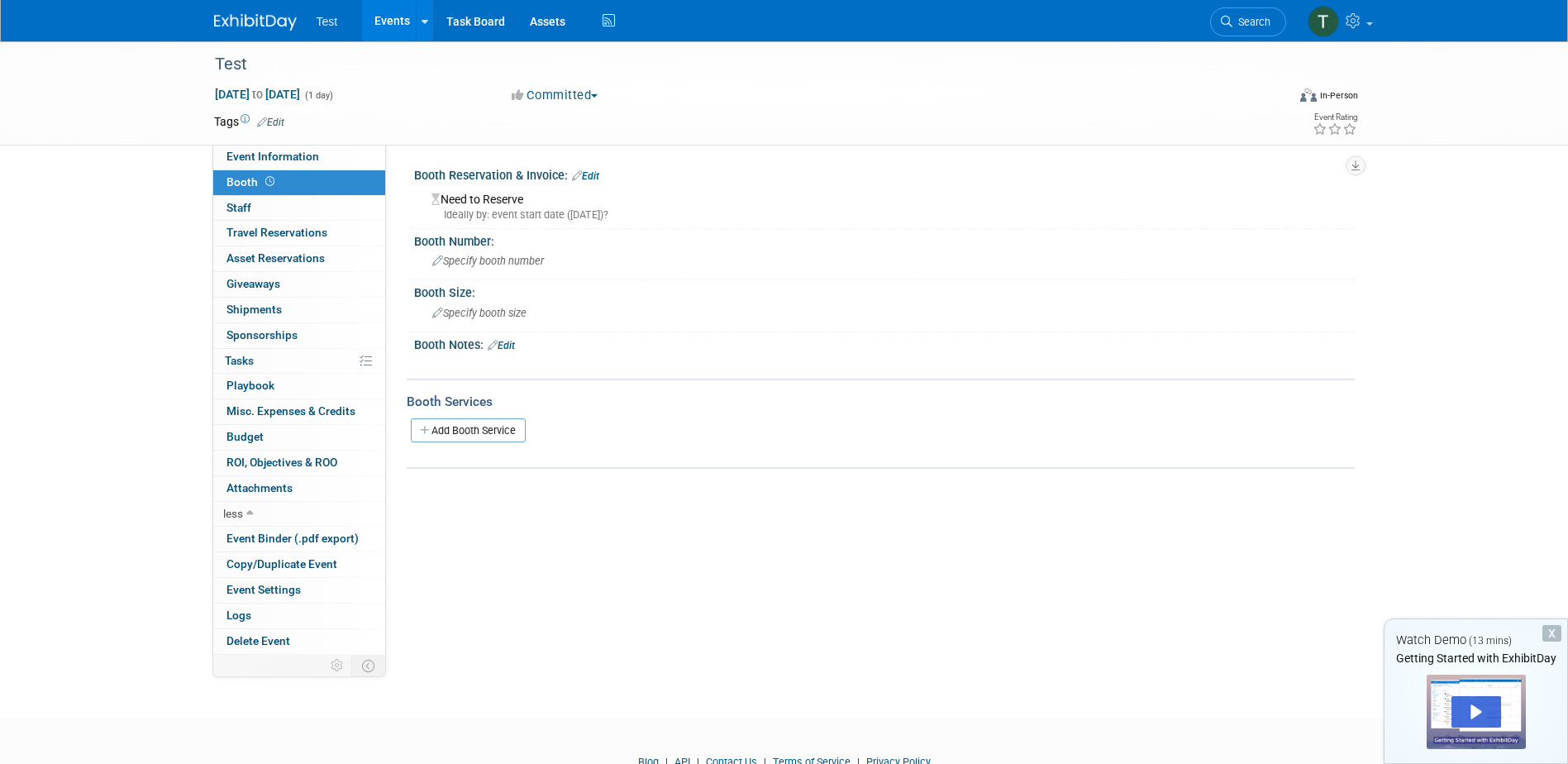
click at [591, 73] on div "Test" at bounding box center [735, 64] width 1052 height 29
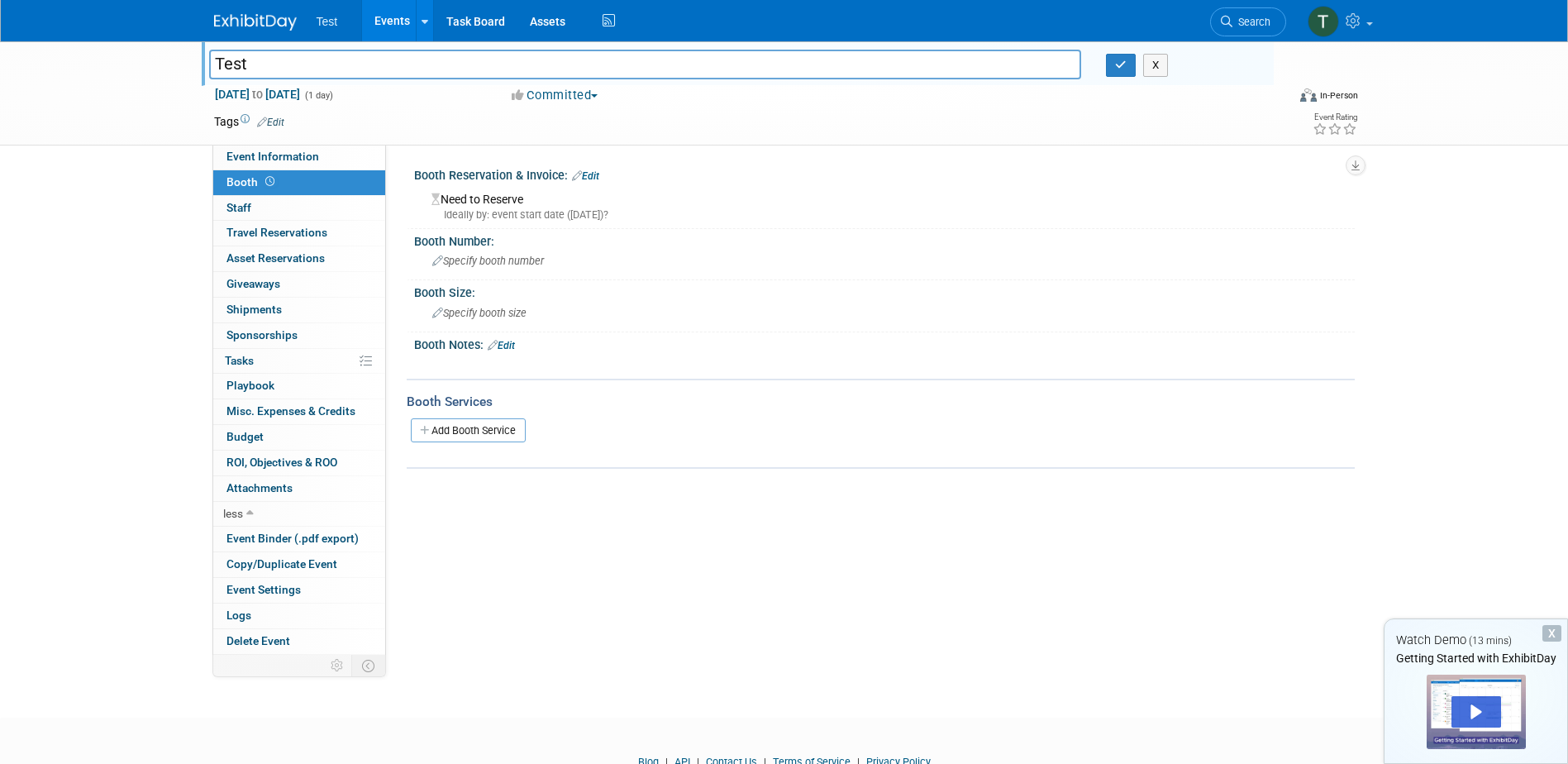
click at [328, 22] on span "Test" at bounding box center [327, 21] width 22 height 13
click at [1337, 22] on img at bounding box center [1323, 22] width 31 height 31
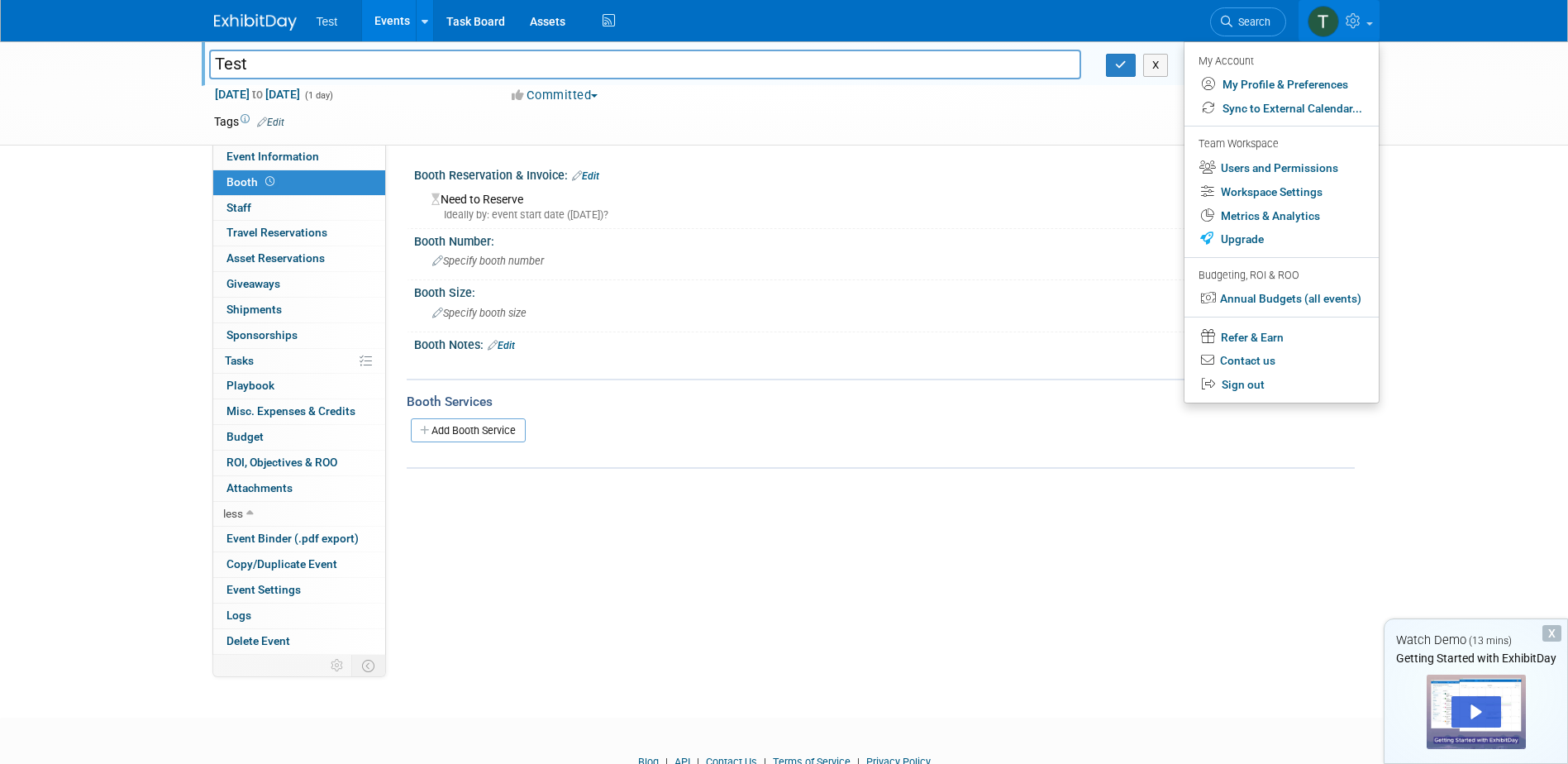
click at [1337, 22] on img at bounding box center [1323, 22] width 31 height 31
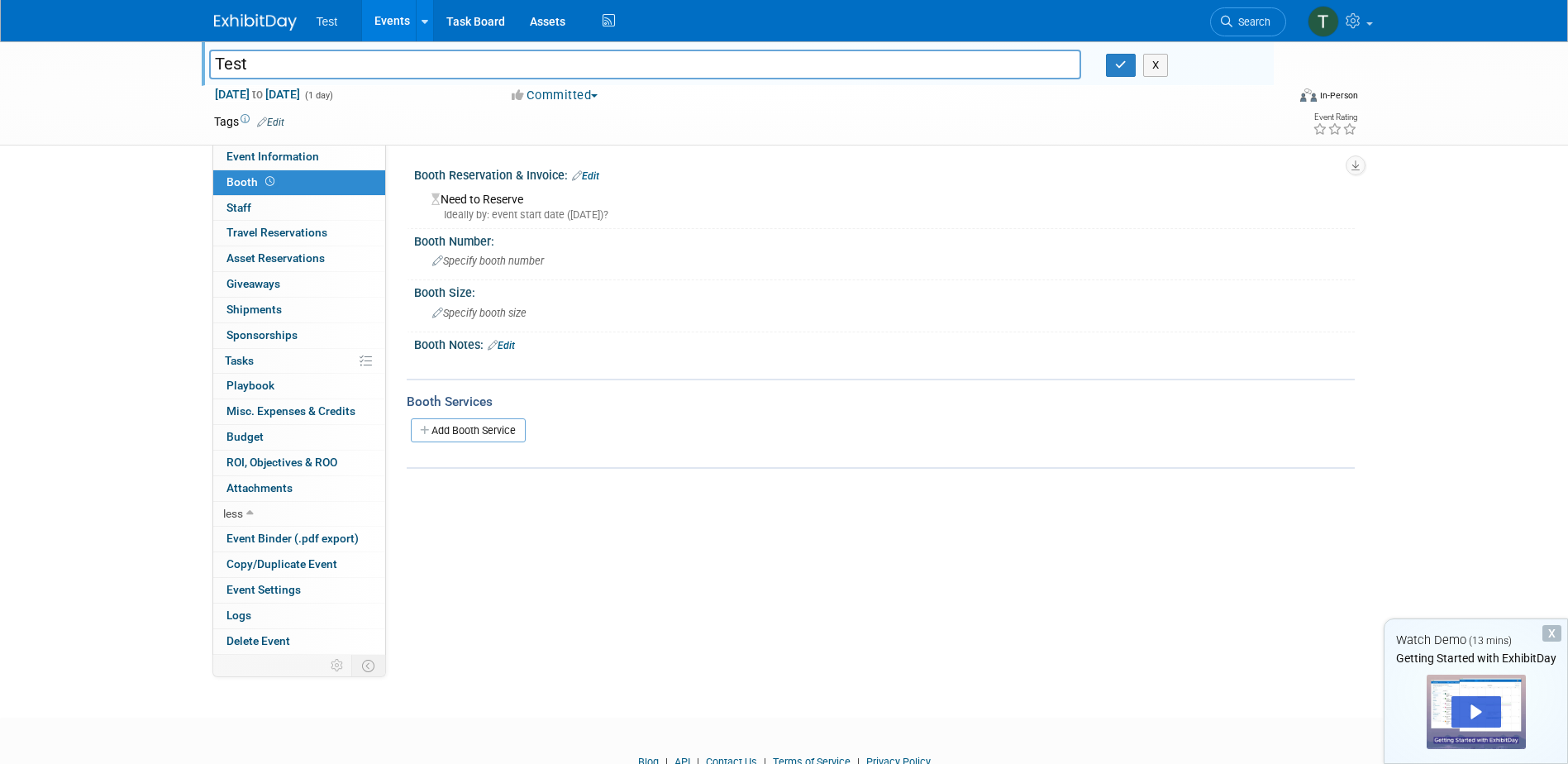
click at [265, 251] on link "0 Asset Reservations 0" at bounding box center [299, 258] width 172 height 25
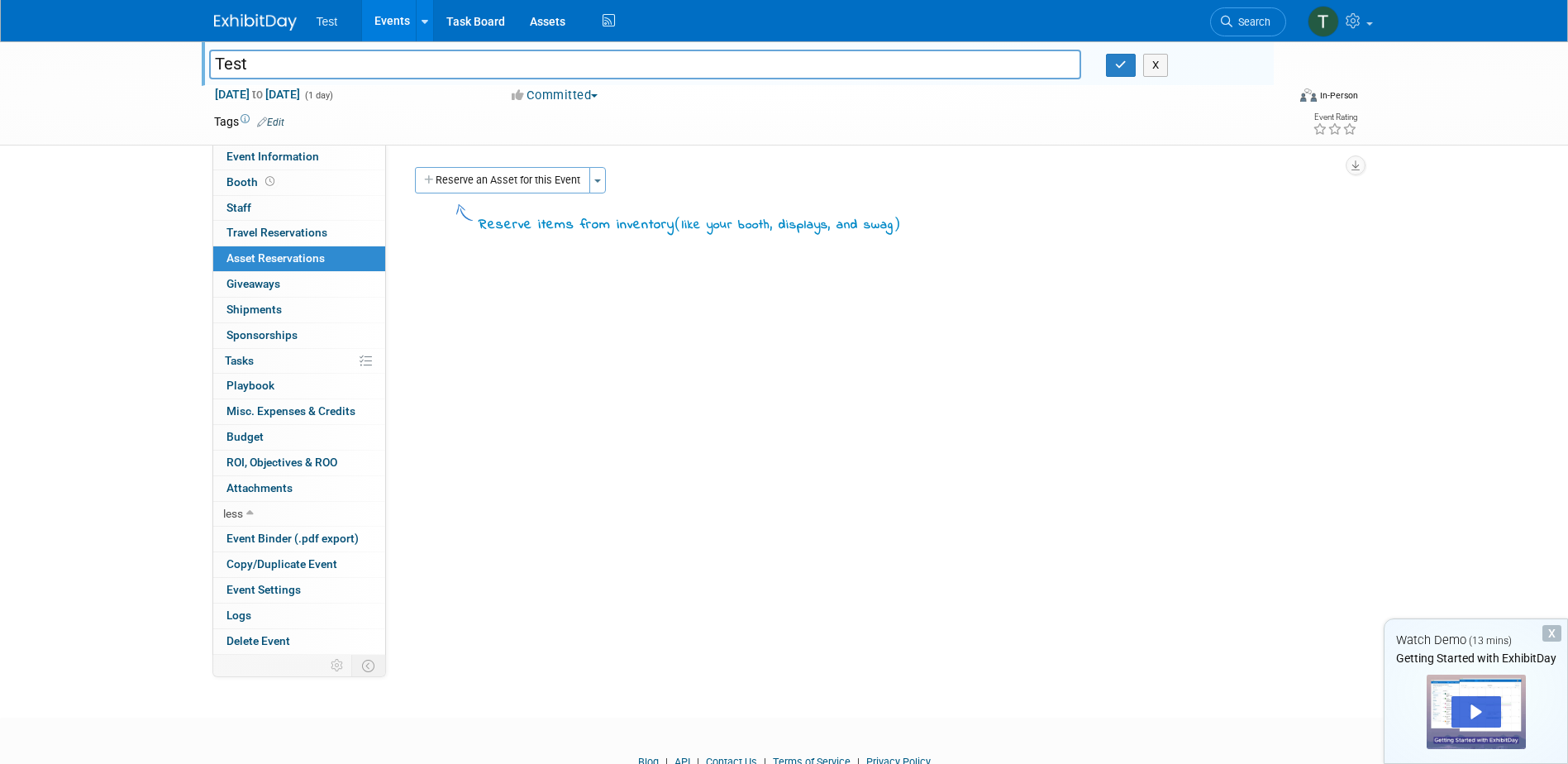
click at [265, 238] on span "Travel Reservations 0" at bounding box center [277, 232] width 101 height 13
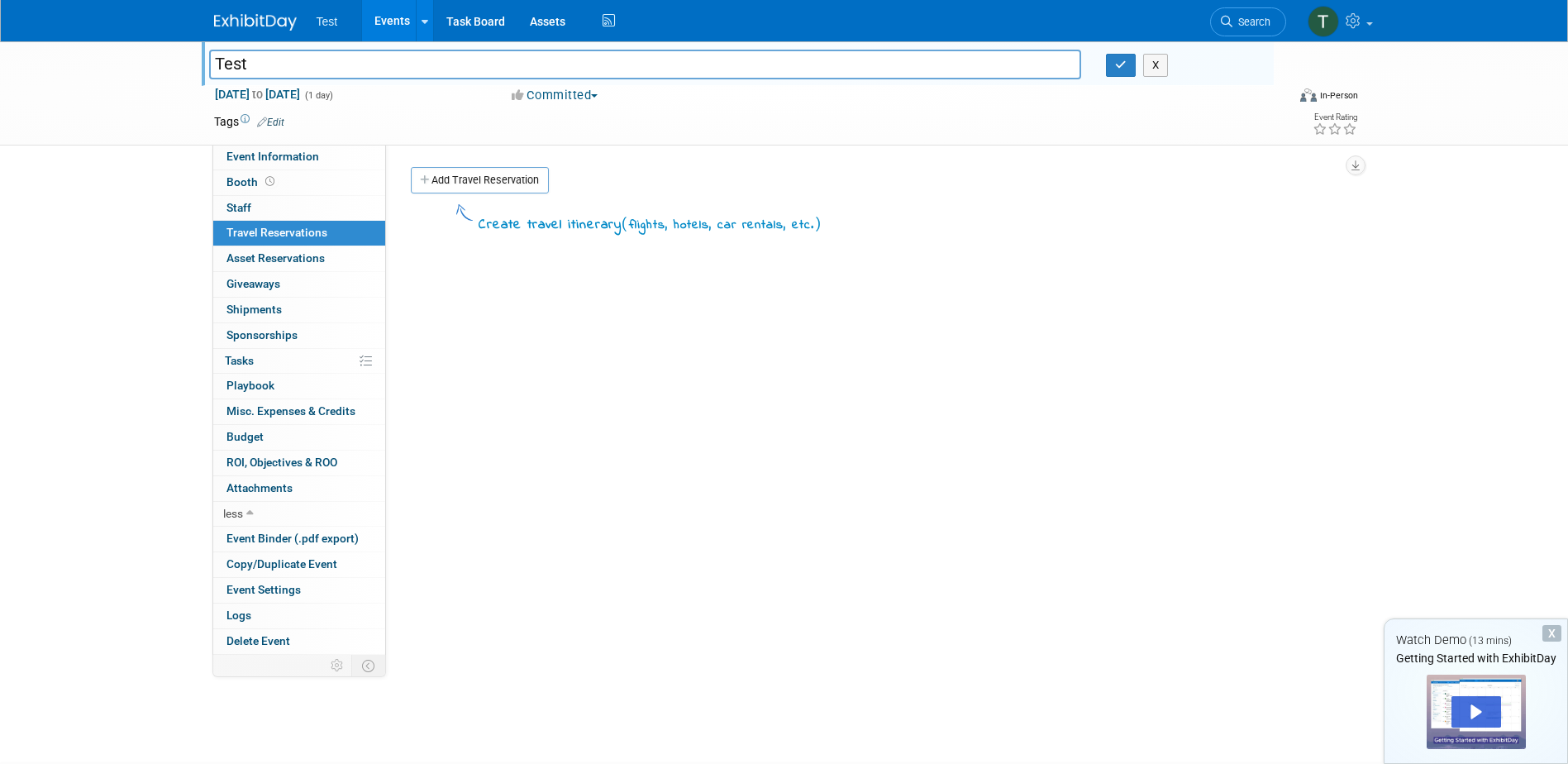
click at [256, 218] on link "0 Staff 0" at bounding box center [299, 208] width 172 height 25
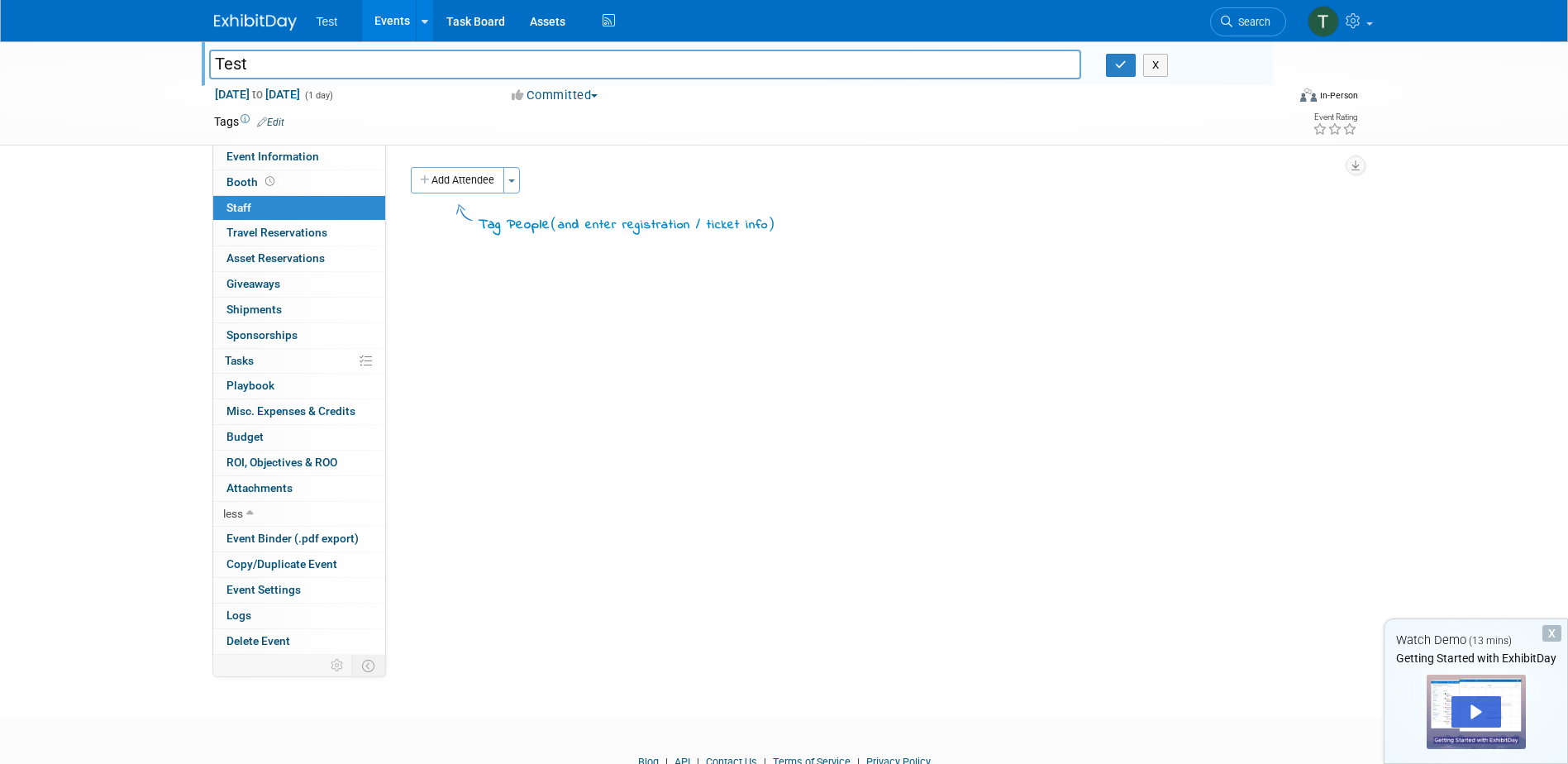
click at [260, 198] on link "0 Staff 0" at bounding box center [299, 208] width 172 height 25
click at [278, 178] on link "Booth" at bounding box center [299, 182] width 172 height 25
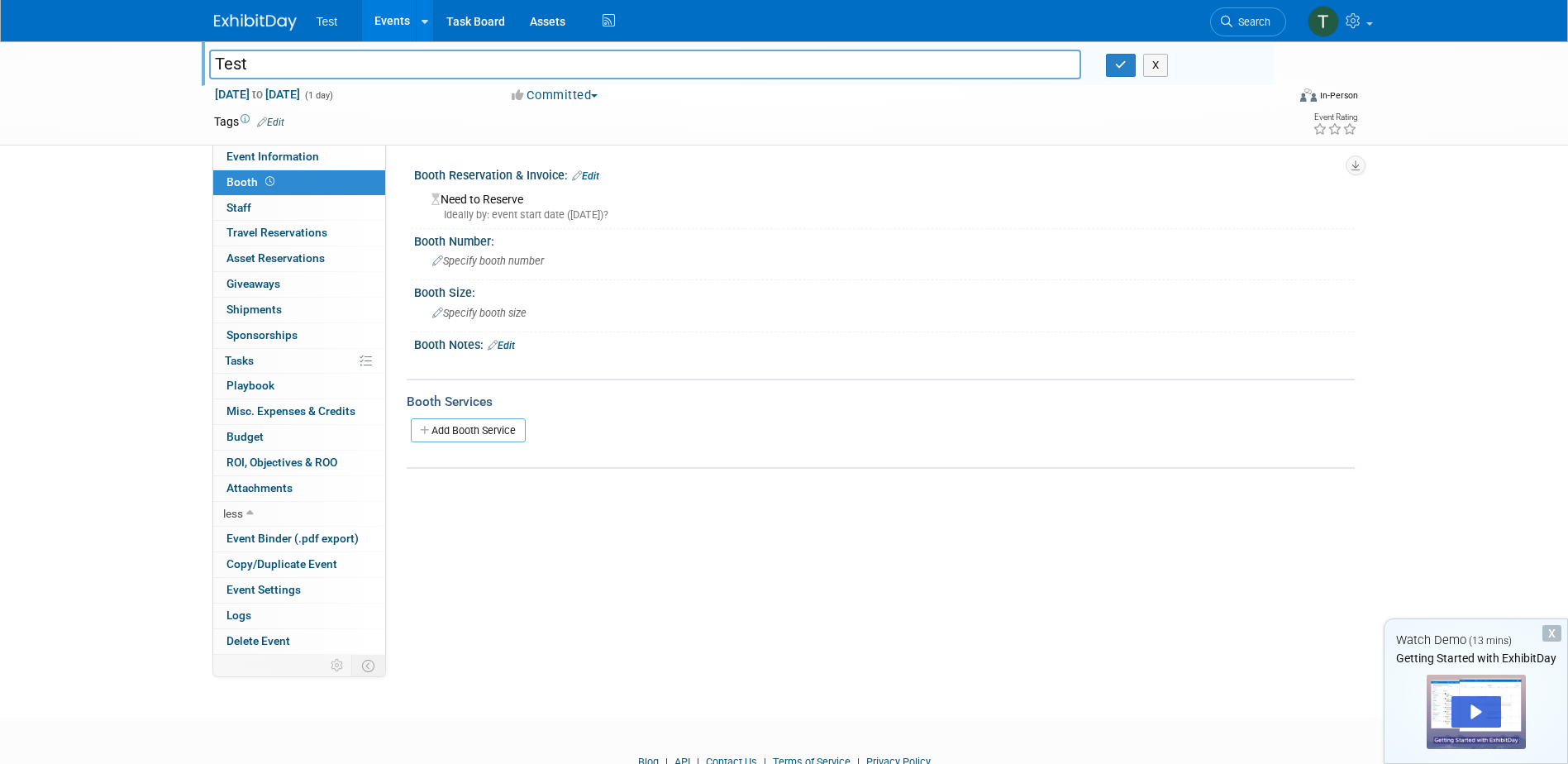
click at [299, 166] on link "Event Information" at bounding box center [299, 157] width 172 height 25
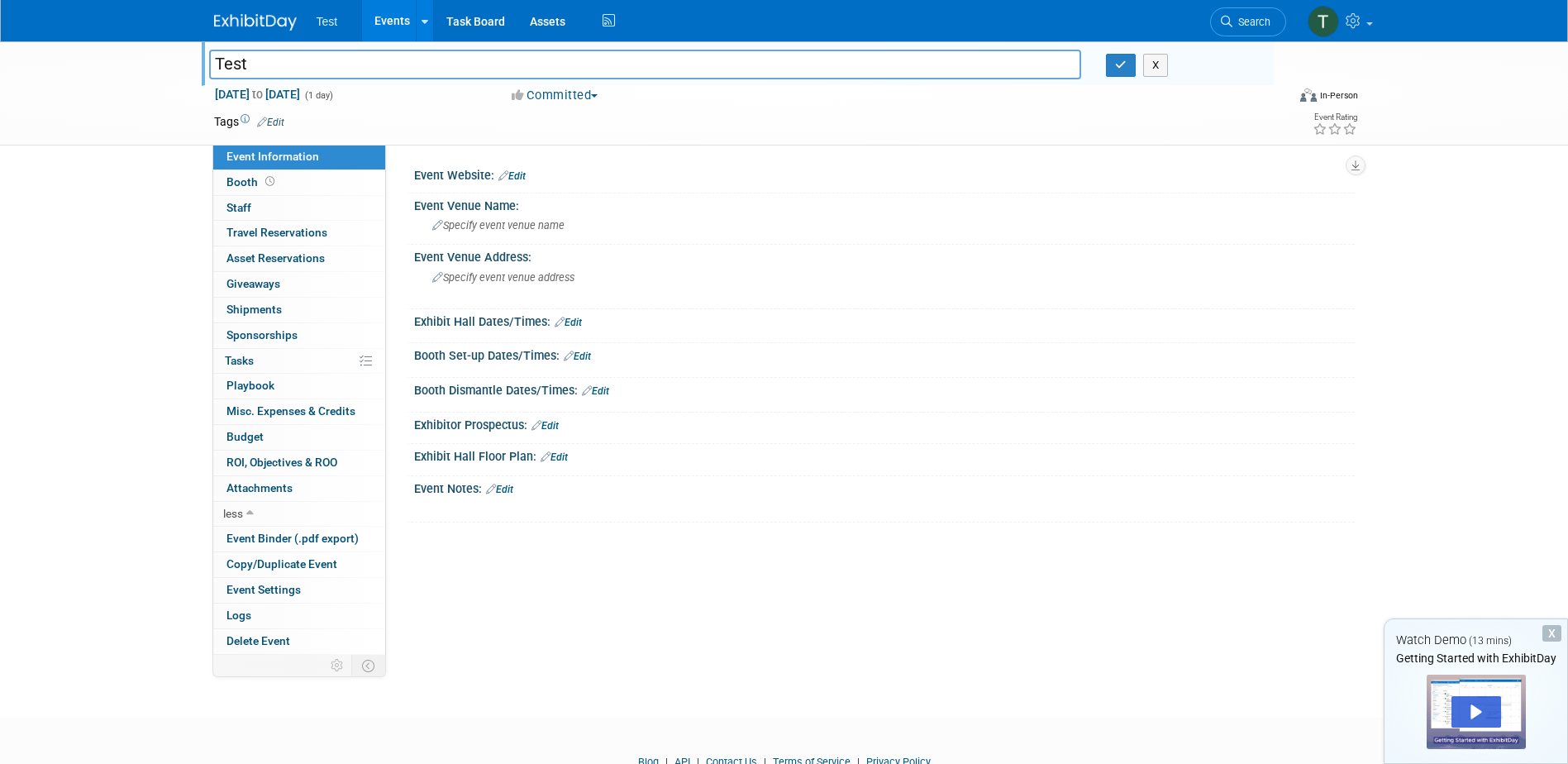
click at [279, 400] on link "0 Misc. Expenses & Credits 0" at bounding box center [299, 411] width 172 height 25
